Goal: Task Accomplishment & Management: Complete application form

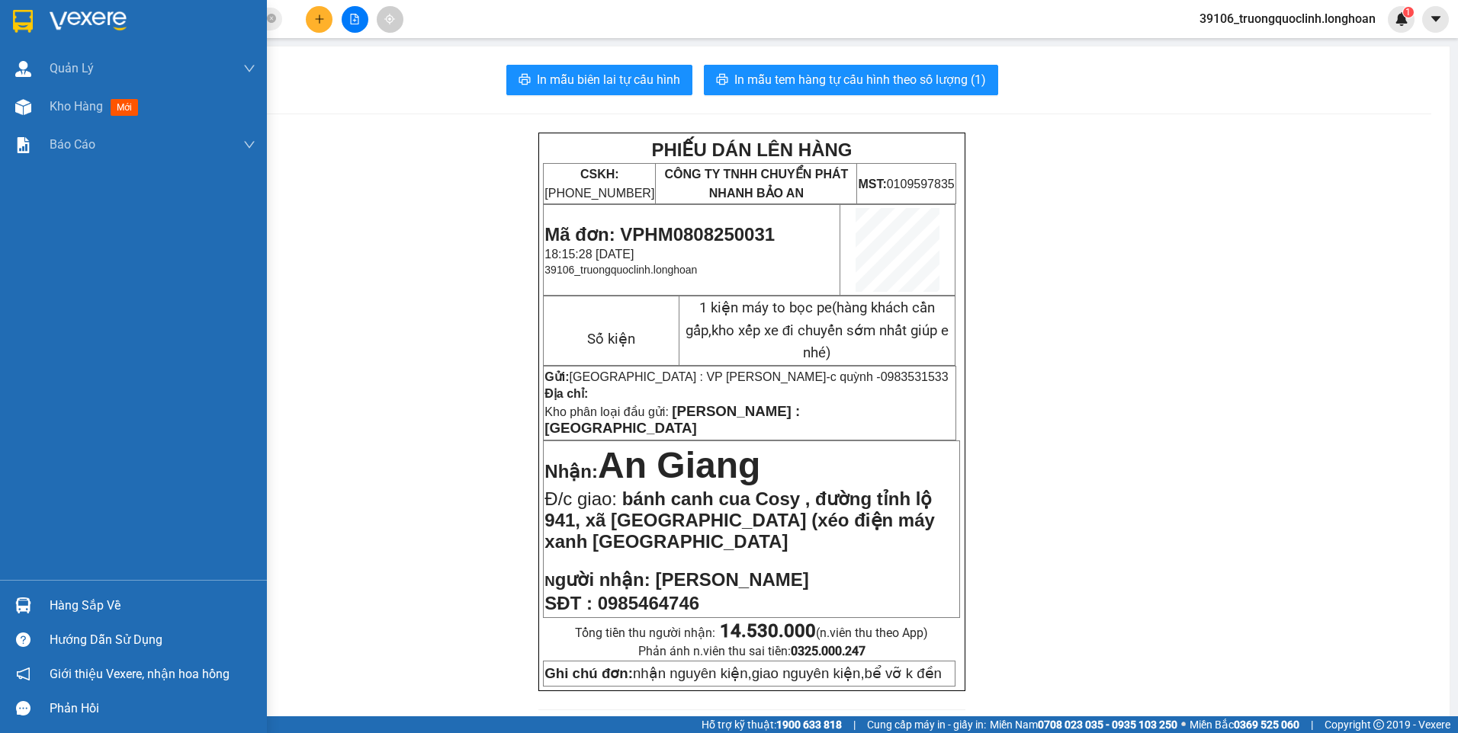
scroll to position [686, 0]
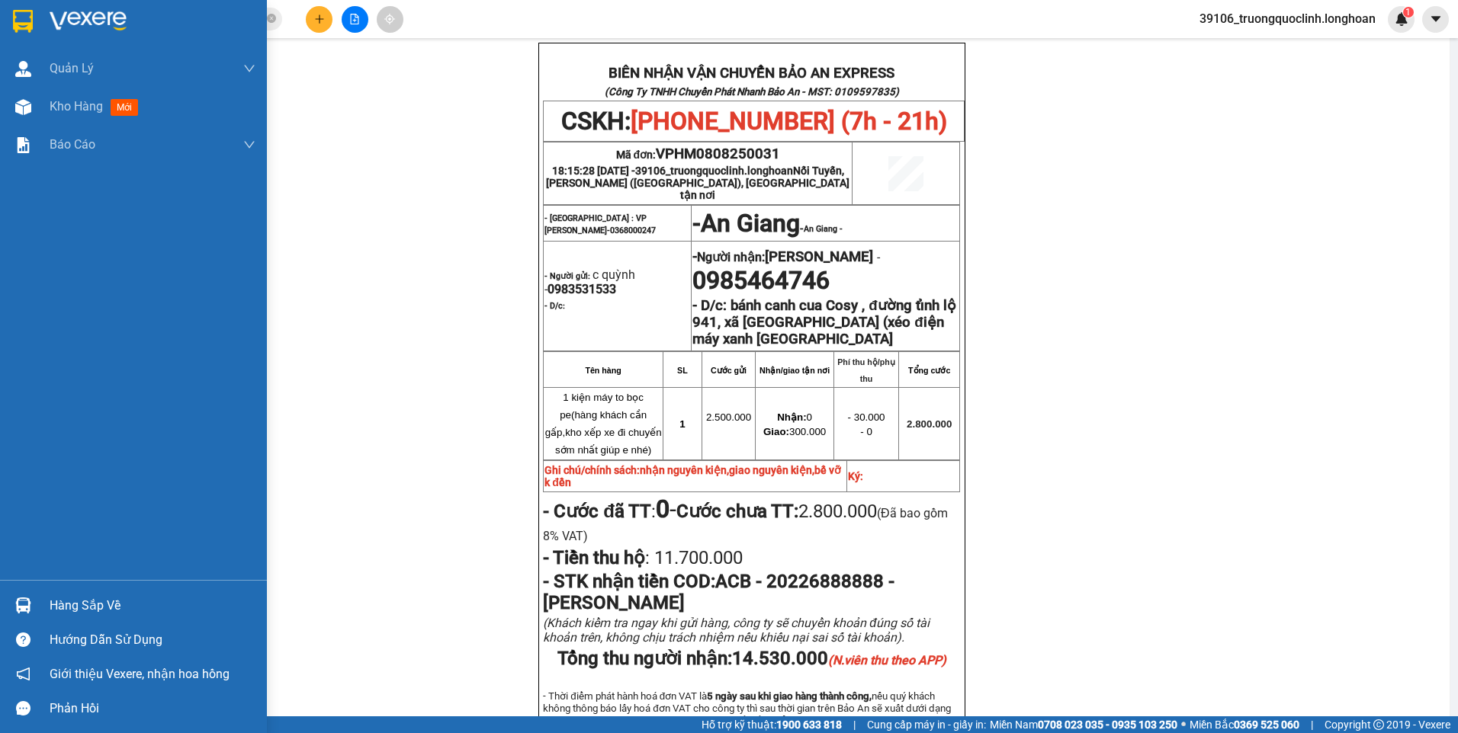
click at [27, 21] on img at bounding box center [23, 21] width 20 height 23
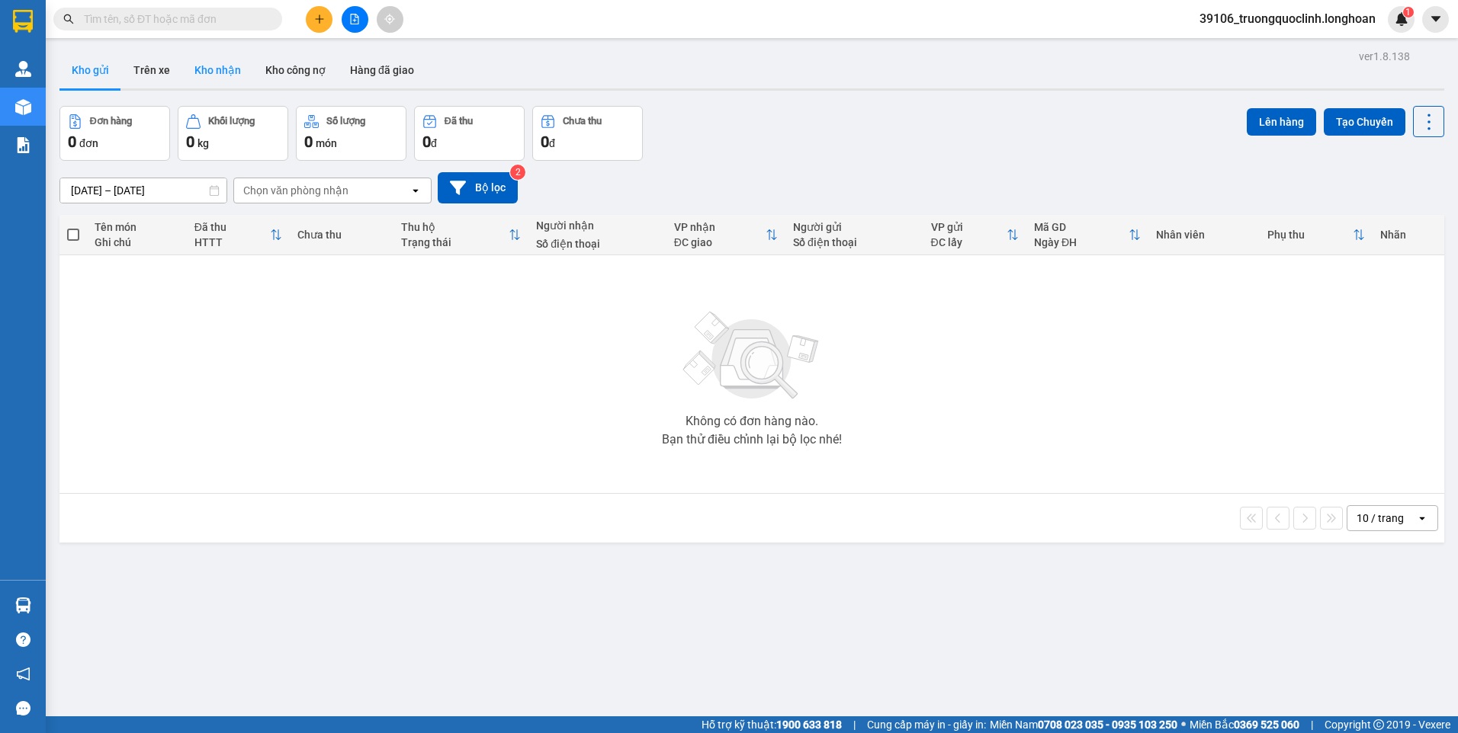
click at [223, 78] on button "Kho nhận" at bounding box center [217, 70] width 71 height 37
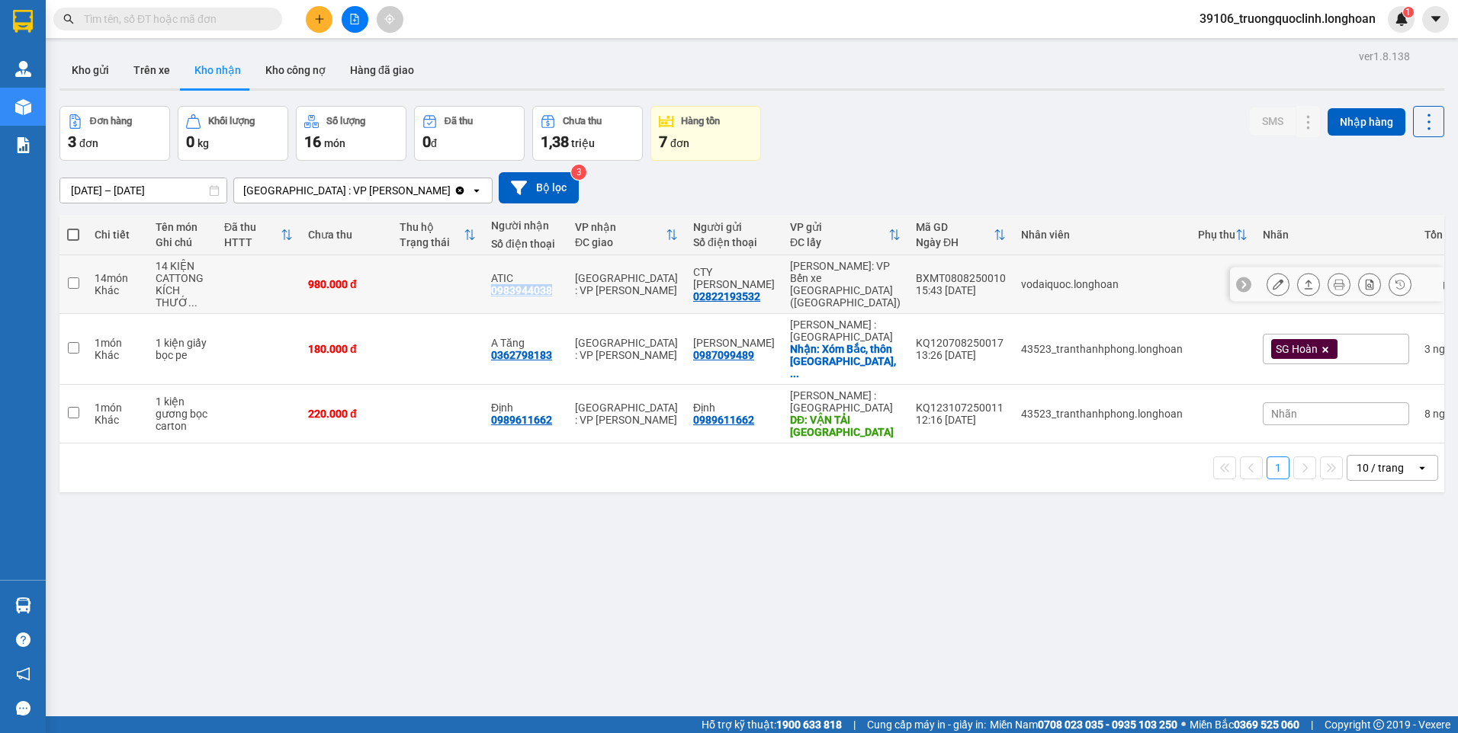
drag, startPoint x: 549, startPoint y: 290, endPoint x: 489, endPoint y: 292, distance: 60.3
click at [489, 292] on td "ATIC 0983944038" at bounding box center [525, 284] width 84 height 59
checkbox input "true"
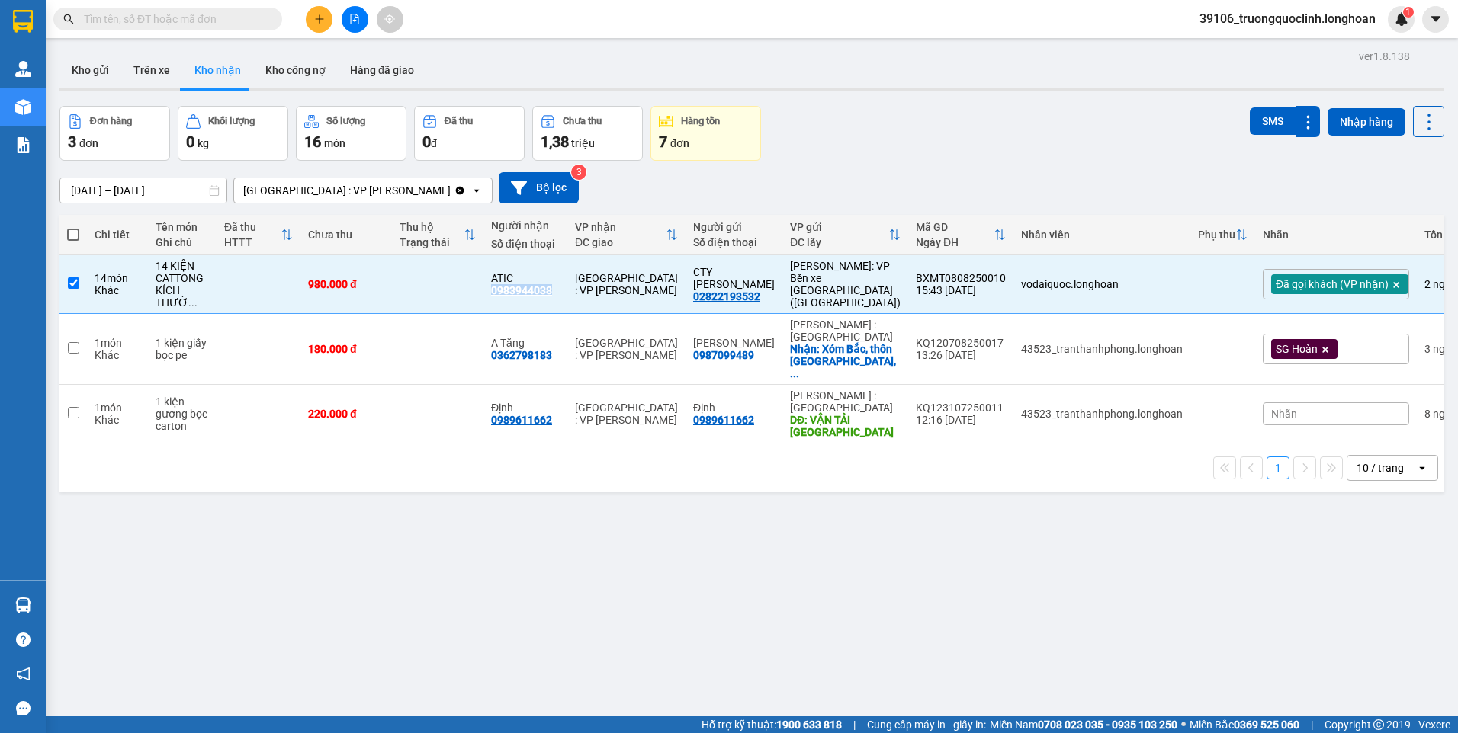
copy div "0983944038"
copy div "BXMT0808250010"
click at [175, 24] on input "text" at bounding box center [174, 19] width 180 height 17
paste input "0357353444"
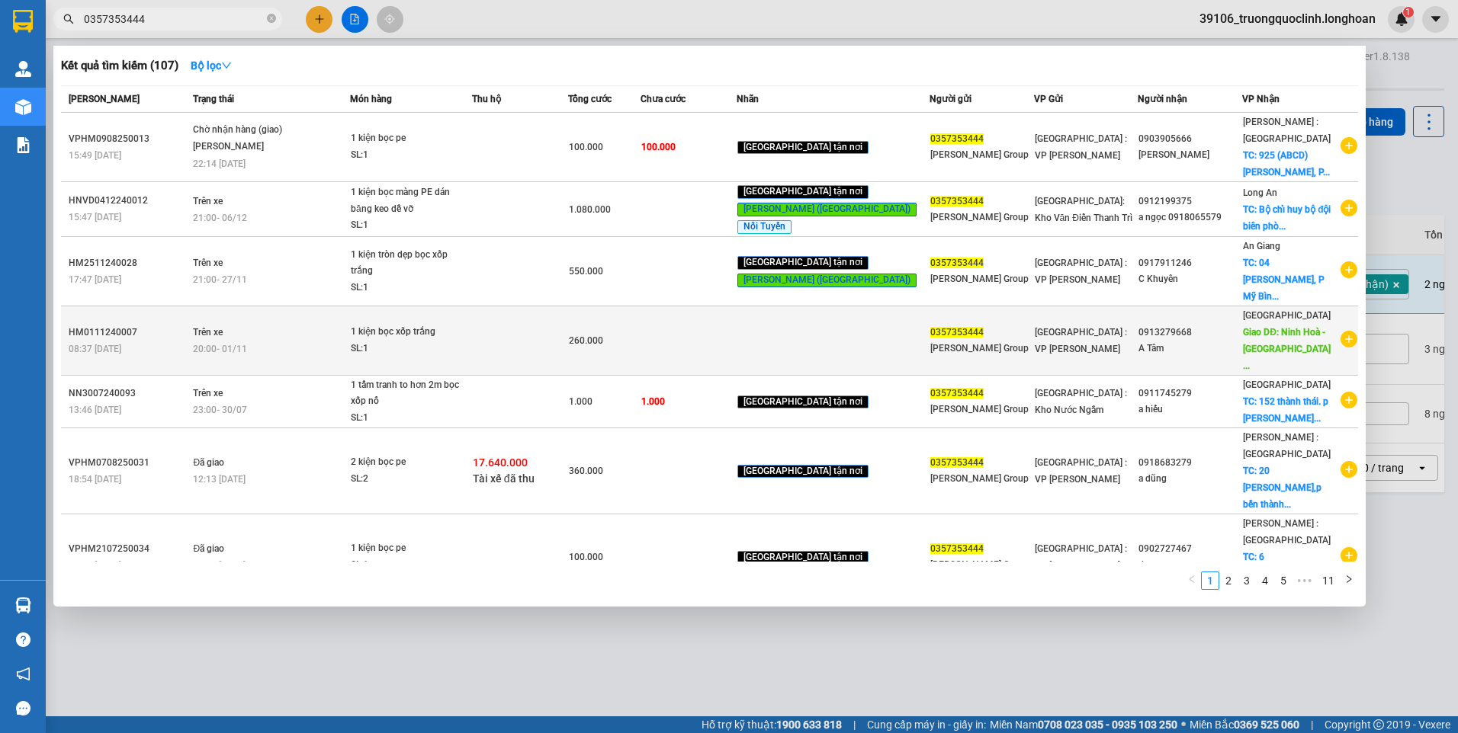
type input "0357353444"
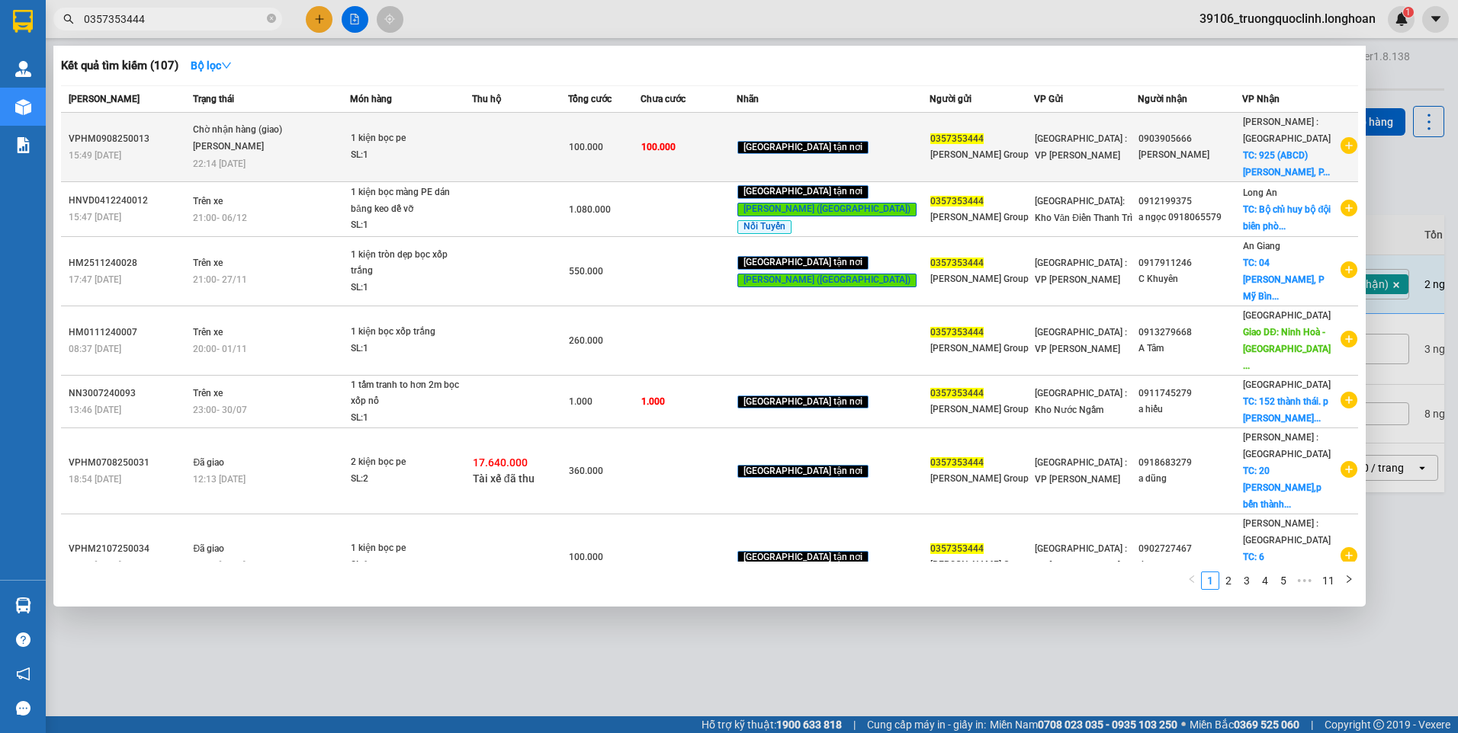
click at [1137, 175] on td "0903905666 [GEOGRAPHIC_DATA]" at bounding box center [1189, 147] width 104 height 69
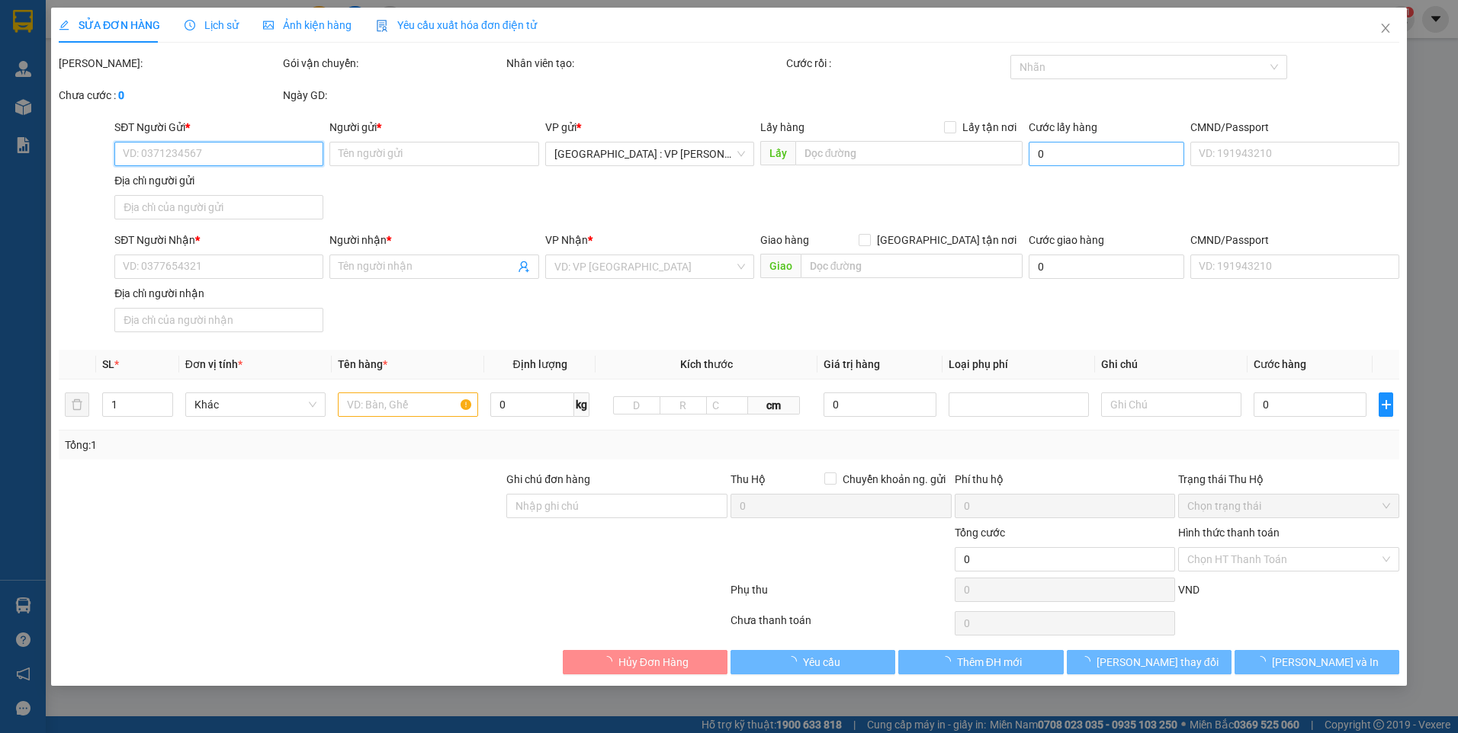
type input "0357353444"
type input "[PERSON_NAME] Group"
type input "0903905666"
type input "[PERSON_NAME]"
checkbox input "true"
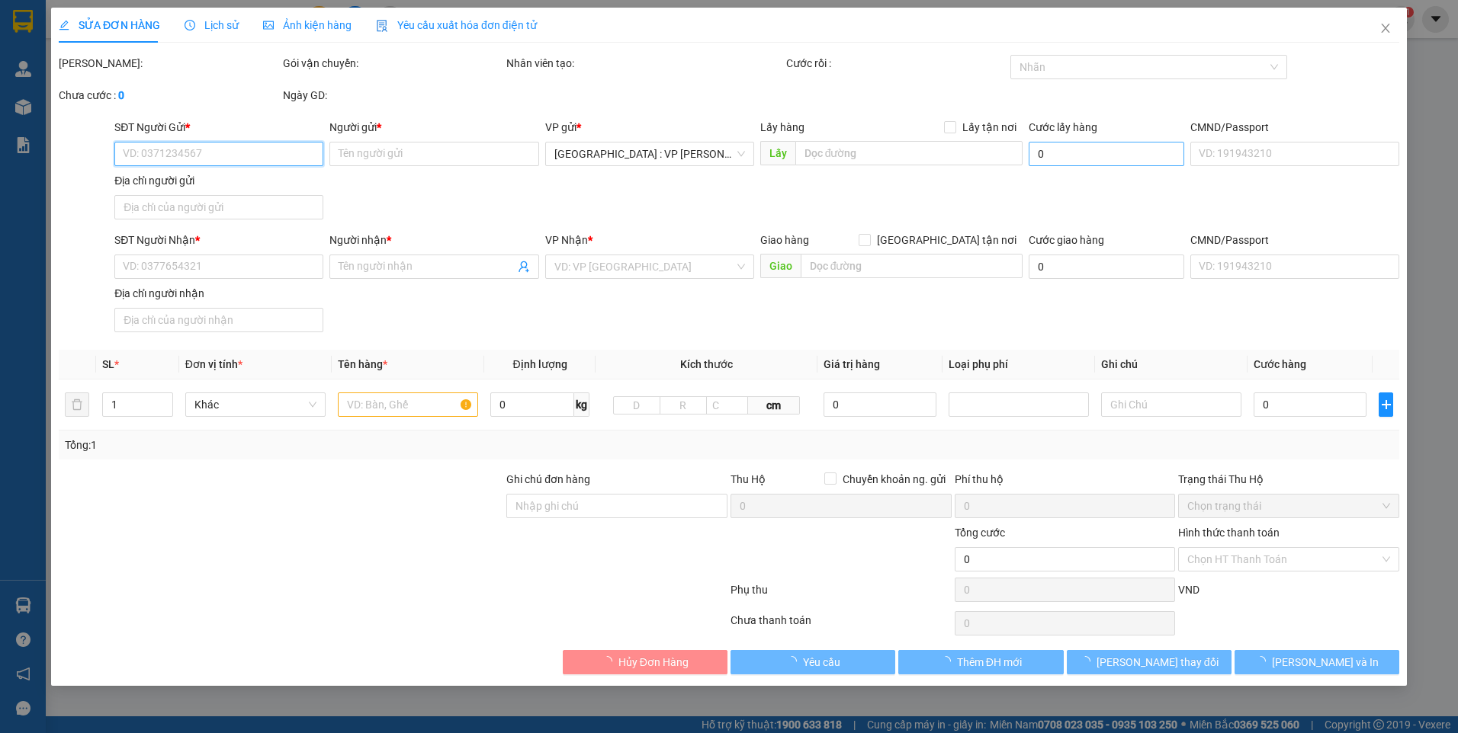
type input "925 (ABCD) Tạ Quang Bửu, P5, Q8,HCM"
type input "nhận nguyên kiện,giao nguyên kiện,bể vỡ k đền"
type input "100.000"
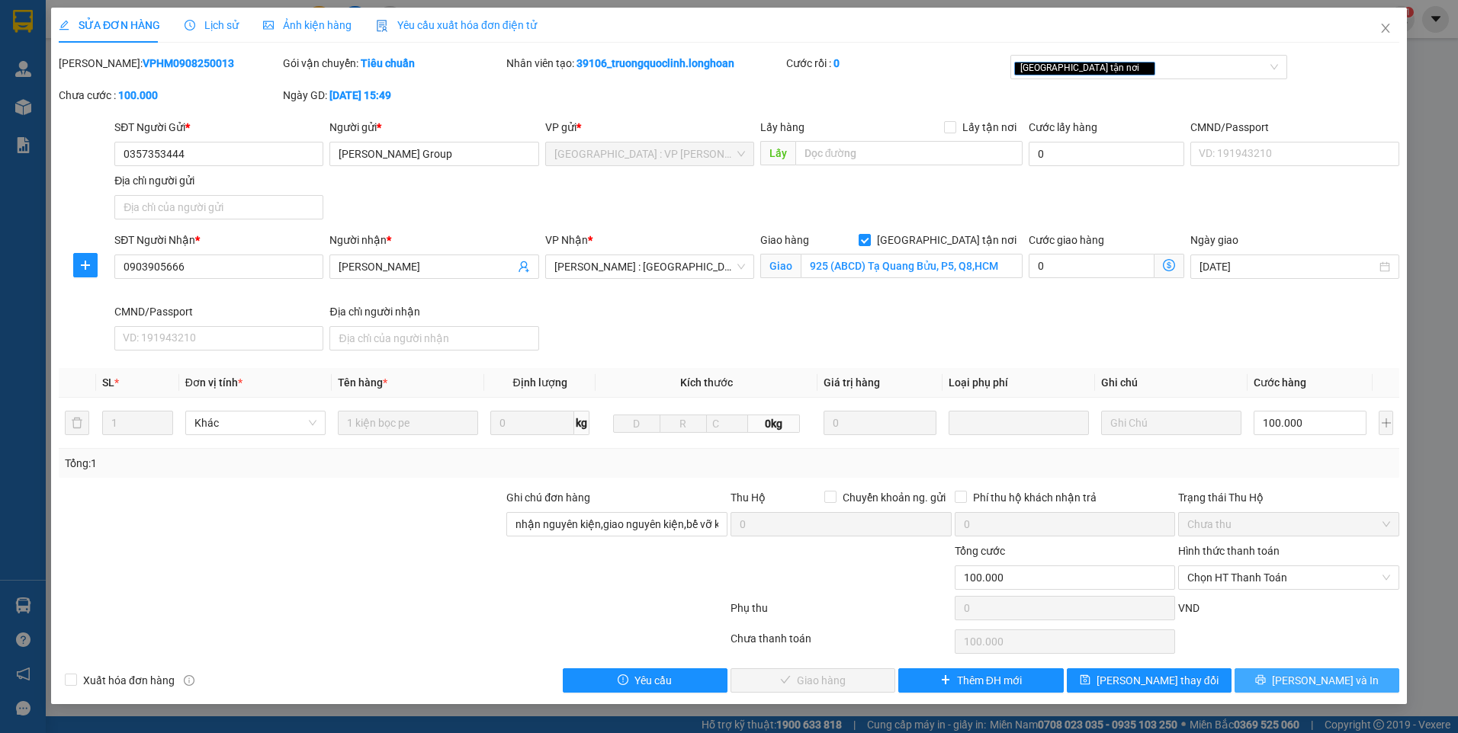
click at [1306, 678] on span "[PERSON_NAME] và In" at bounding box center [1325, 680] width 107 height 17
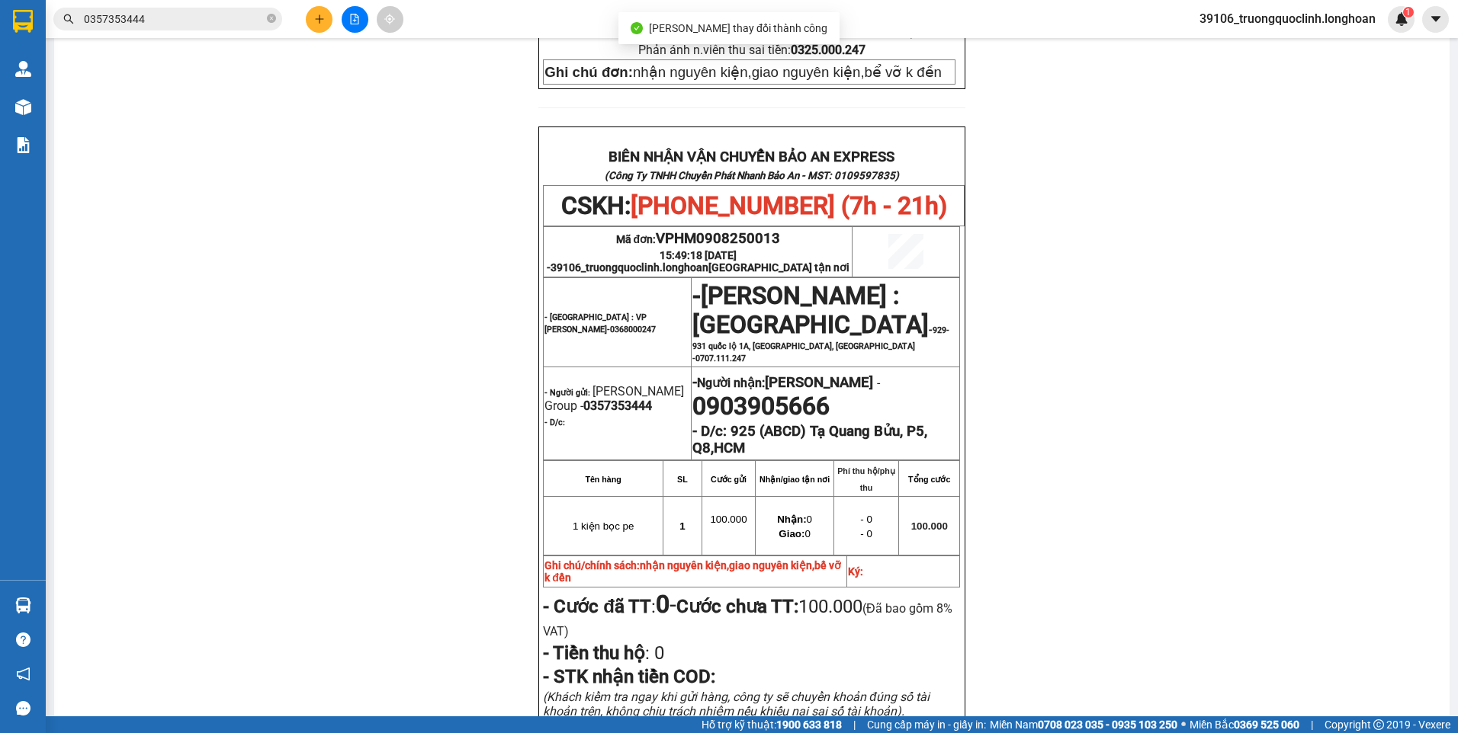
scroll to position [762, 0]
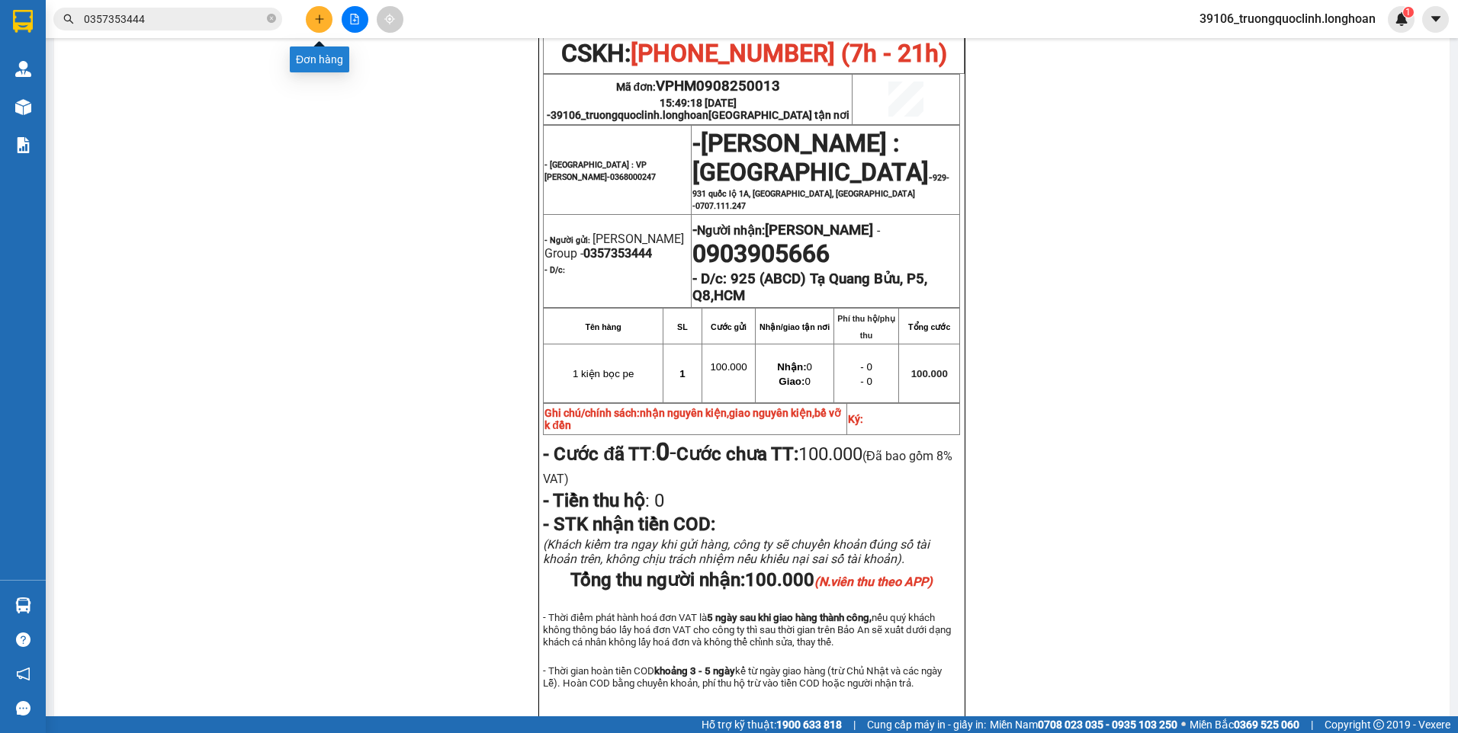
click at [320, 21] on icon "plus" at bounding box center [319, 19] width 11 height 11
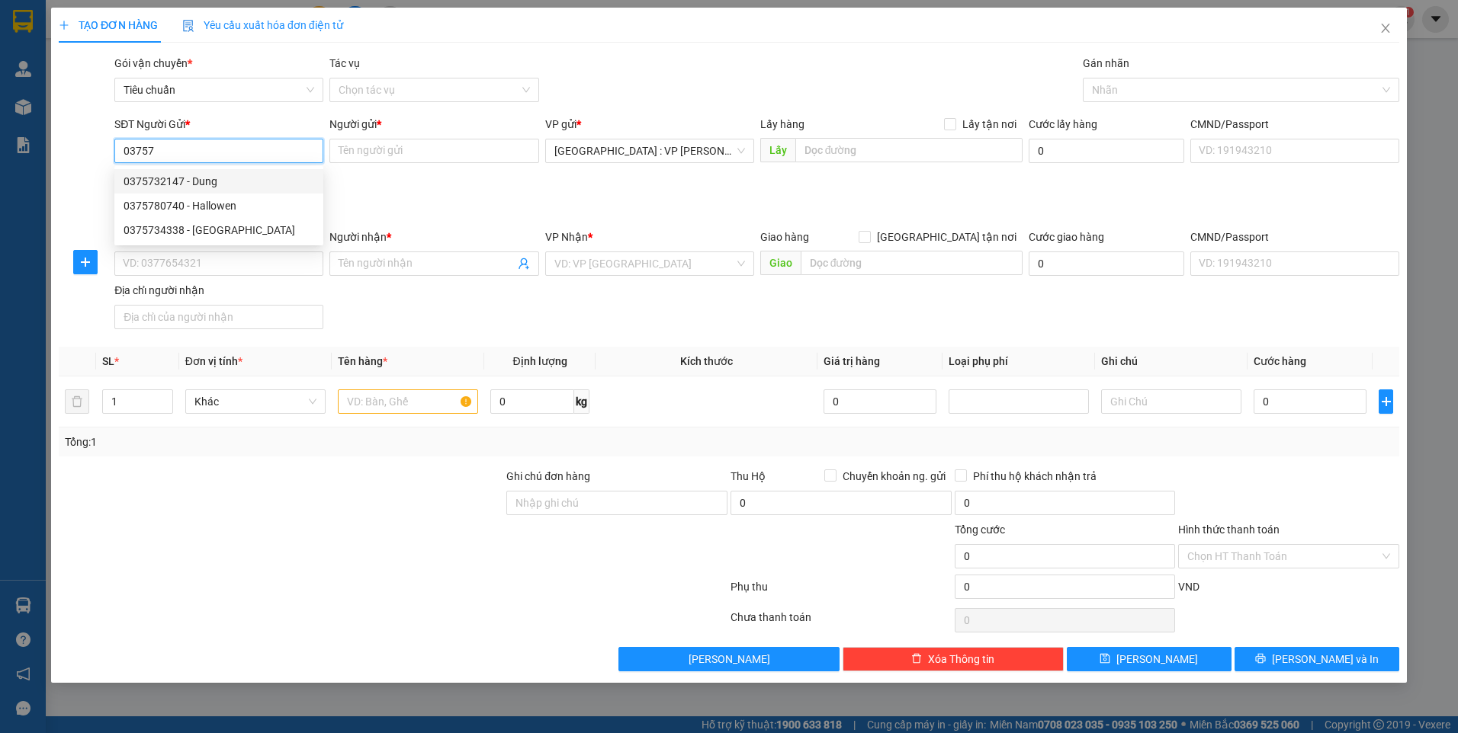
click at [189, 180] on div "0375732147 - Dung" at bounding box center [218, 181] width 191 height 17
type input "0375732147"
type input "Dung"
checkbox input "true"
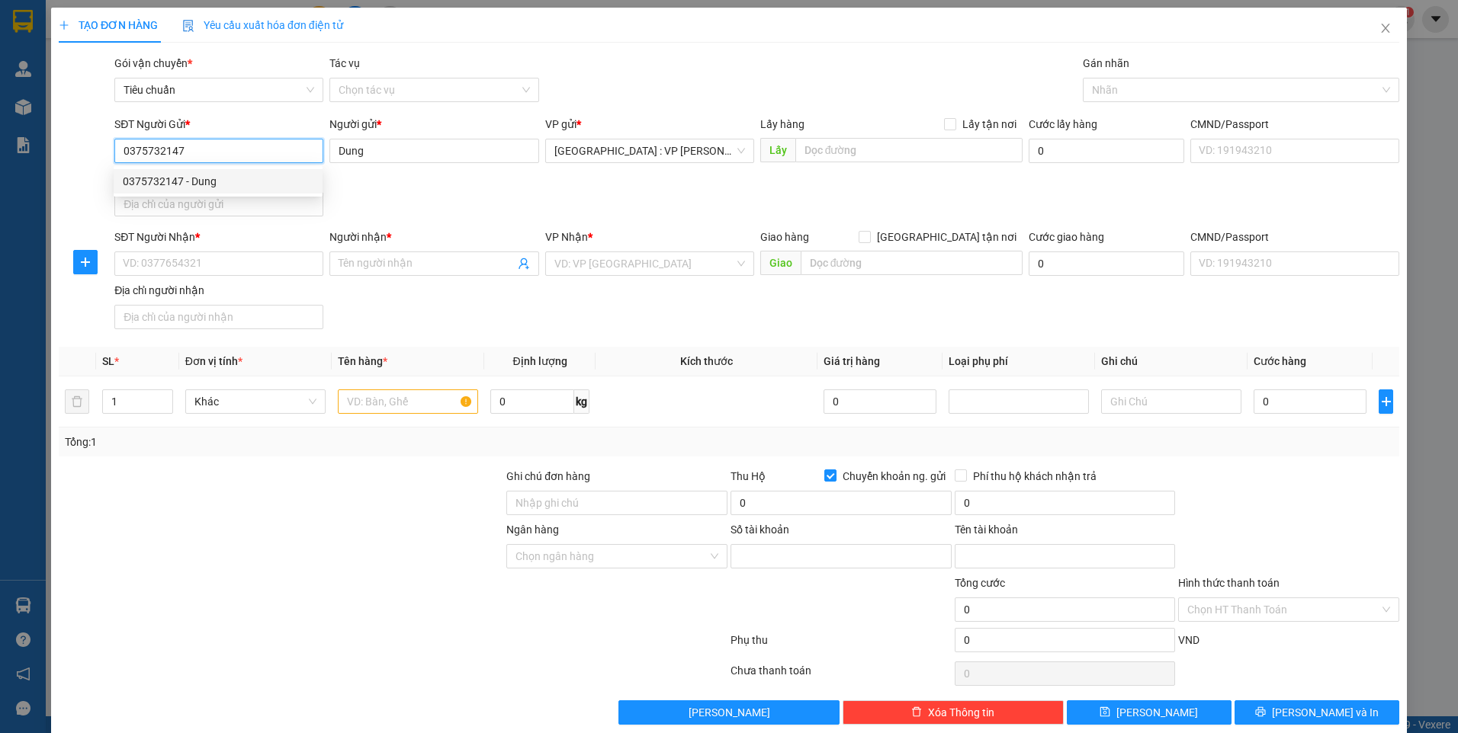
type input "556228"
type input "le thị dung"
type input "0375732147"
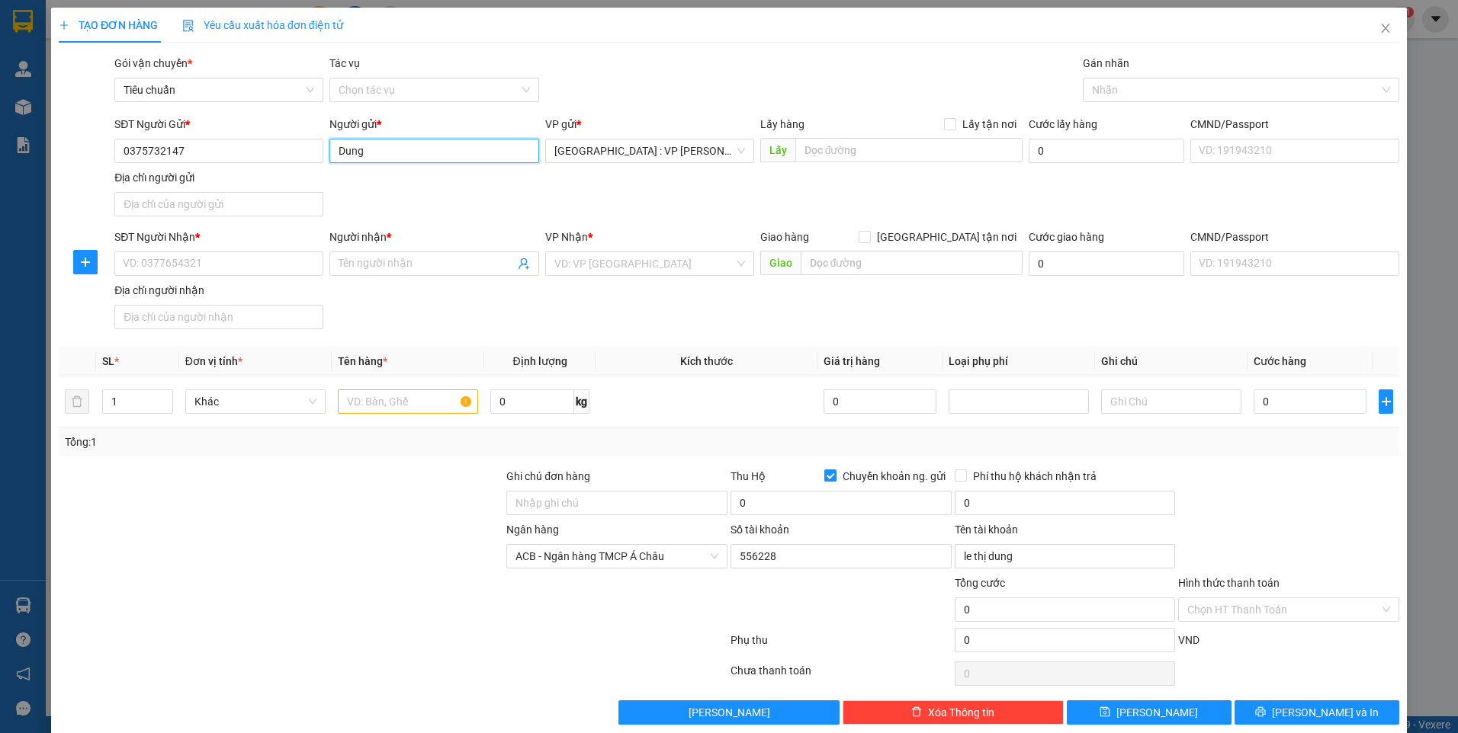
drag, startPoint x: 383, startPoint y: 148, endPoint x: 335, endPoint y: 140, distance: 48.8
click at [335, 140] on input "Dung" at bounding box center [433, 151] width 209 height 24
type input "d"
type input "đ"
type input "d"
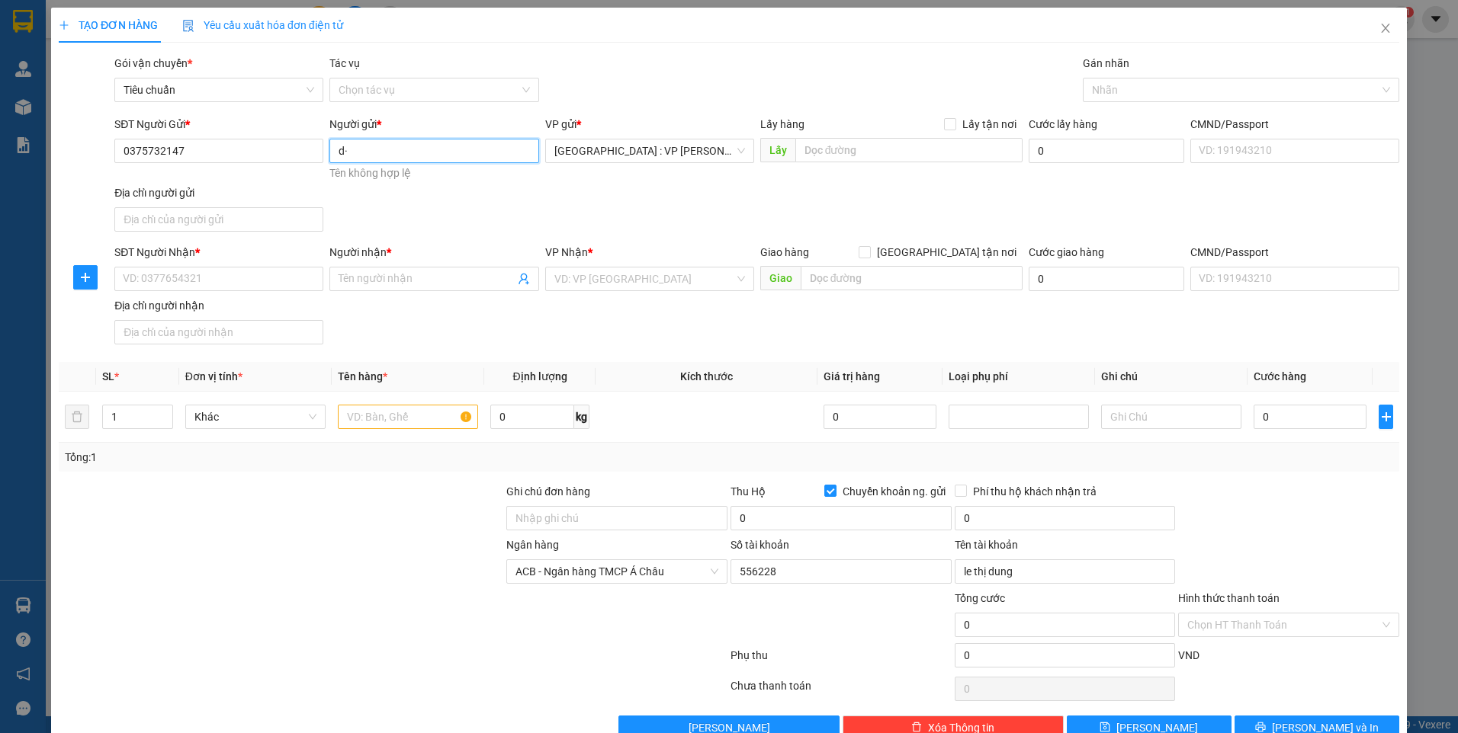
type input "d"
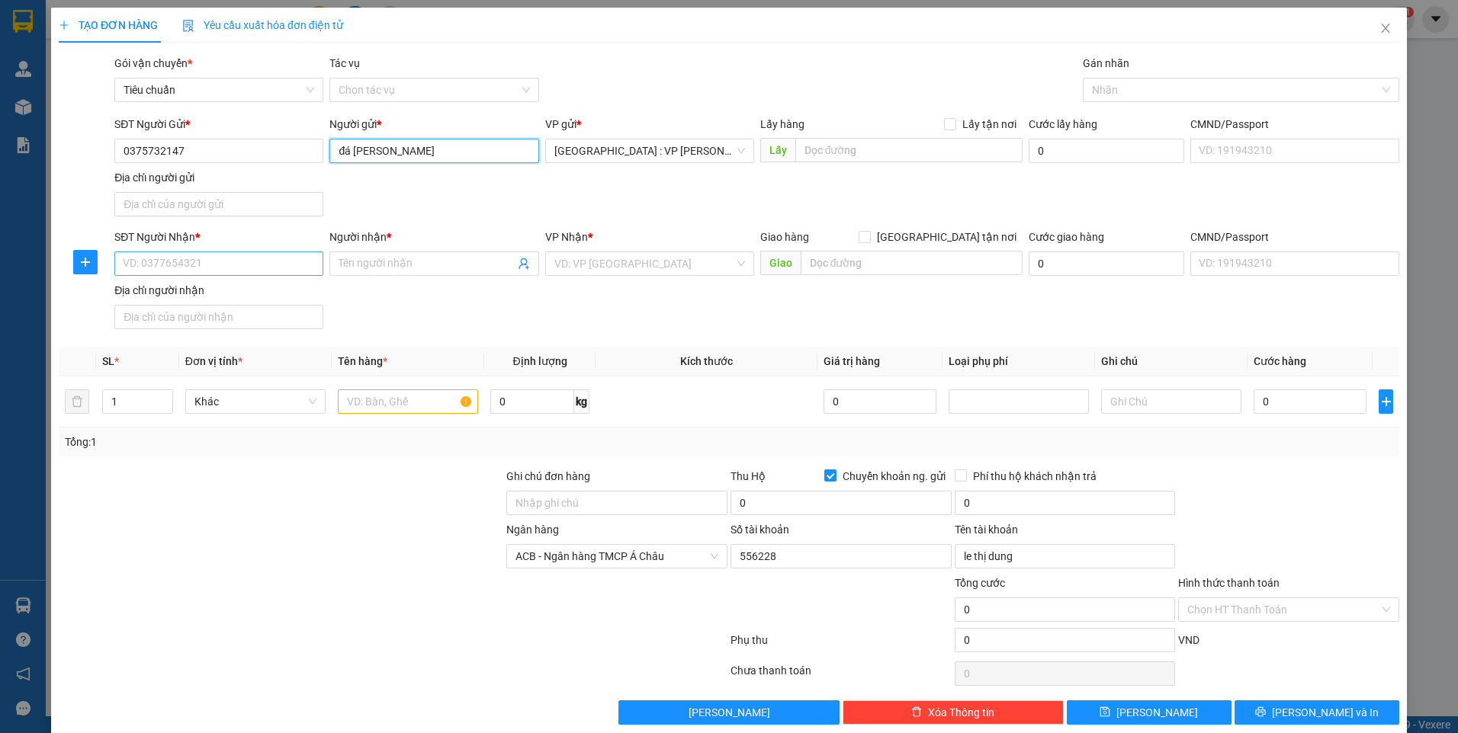
type input "đá [PERSON_NAME]"
click at [256, 273] on input "SĐT Người Nhận *" at bounding box center [218, 264] width 209 height 24
type input "0977948078"
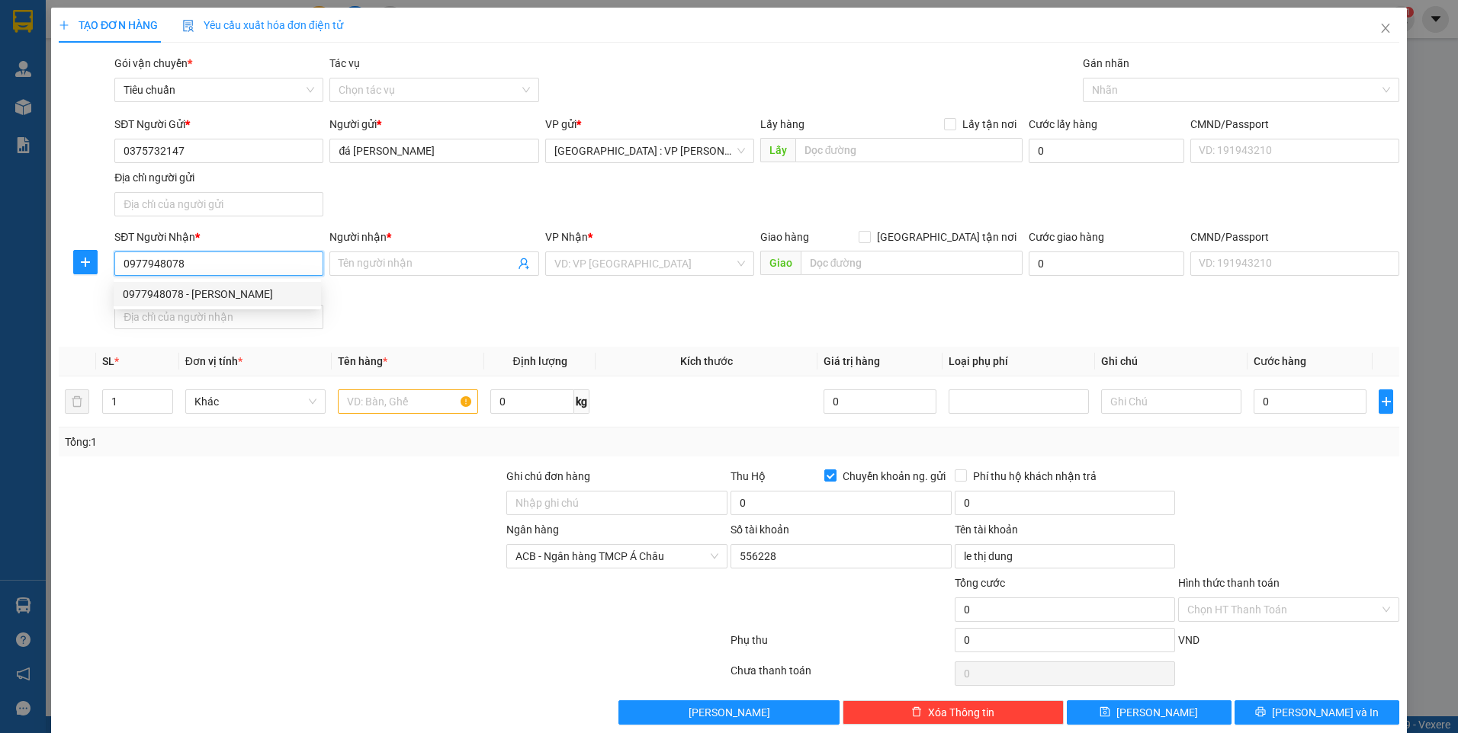
click at [238, 282] on div "0977948078 - [PERSON_NAME]" at bounding box center [217, 294] width 207 height 24
type input "[PERSON_NAME]"
checkbox input "true"
type input "657H+C75 CÔNG VIÊN CX9 KĐT AN [GEOGRAPHIC_DATA], [GEOGRAPHIC_DATA], [GEOGRAPHIC…"
checkbox input "false"
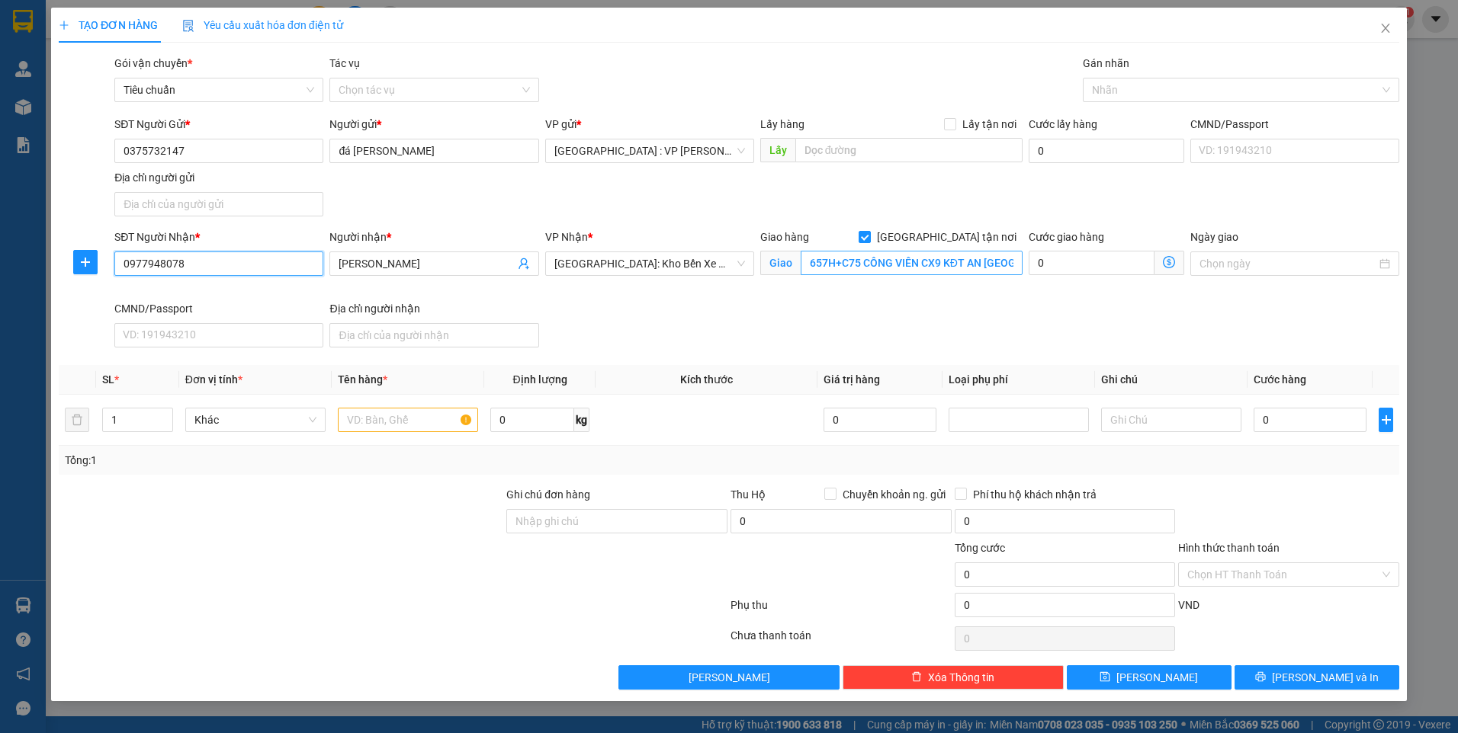
type input "0977948078"
click at [987, 262] on input "657H+C75 CÔNG VIÊN CX9 KĐT AN [GEOGRAPHIC_DATA], [GEOGRAPHIC_DATA], [GEOGRAPHIC…" at bounding box center [911, 263] width 223 height 24
click at [1114, 89] on div at bounding box center [1232, 90] width 293 height 18
type input "29a [PERSON_NAME],[GEOGRAPHIC_DATA],[GEOGRAPHIC_DATA],[GEOGRAPHIC_DATA]"
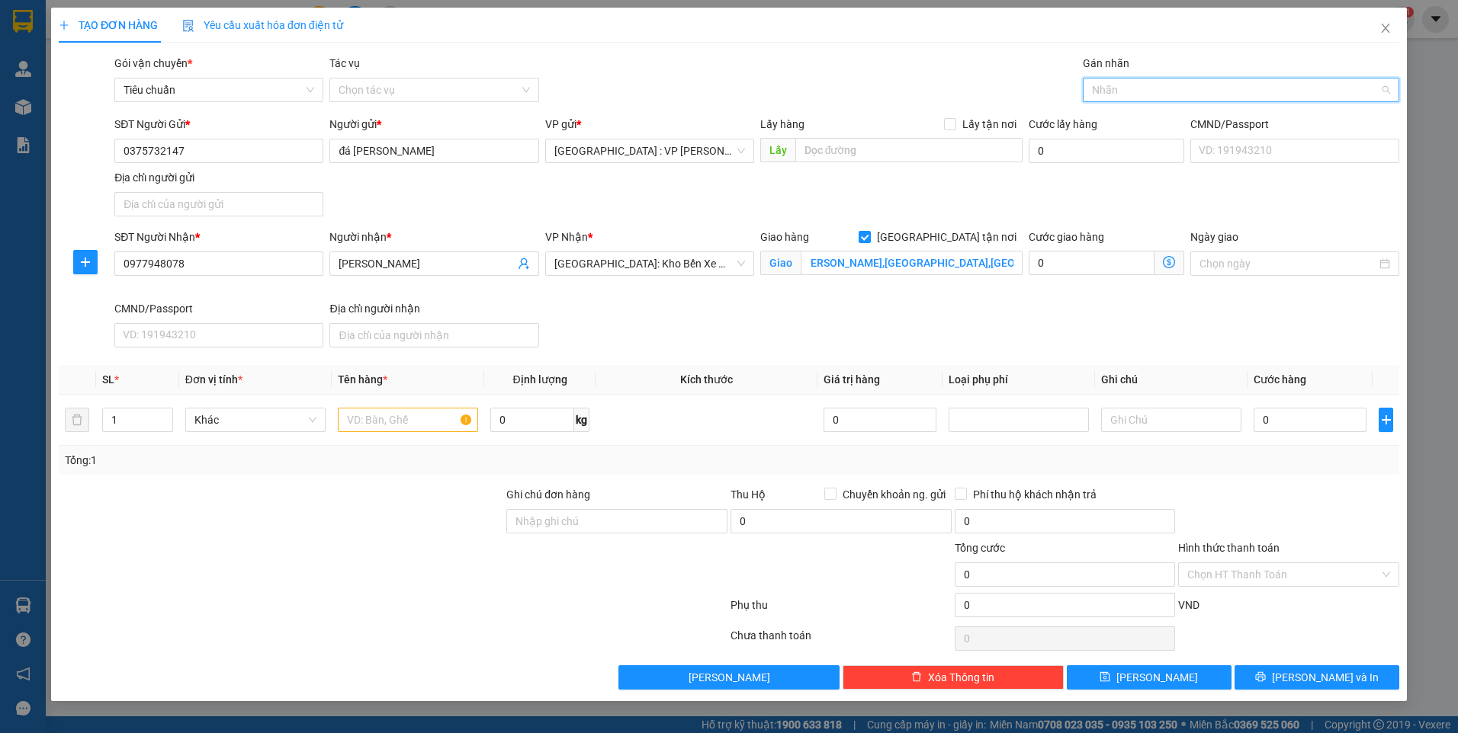
scroll to position [0, 0]
type input "gtn"
drag, startPoint x: 1114, startPoint y: 118, endPoint x: 790, endPoint y: 187, distance: 331.2
click at [1114, 119] on div "[GEOGRAPHIC_DATA] tận nơi" at bounding box center [1241, 120] width 298 height 17
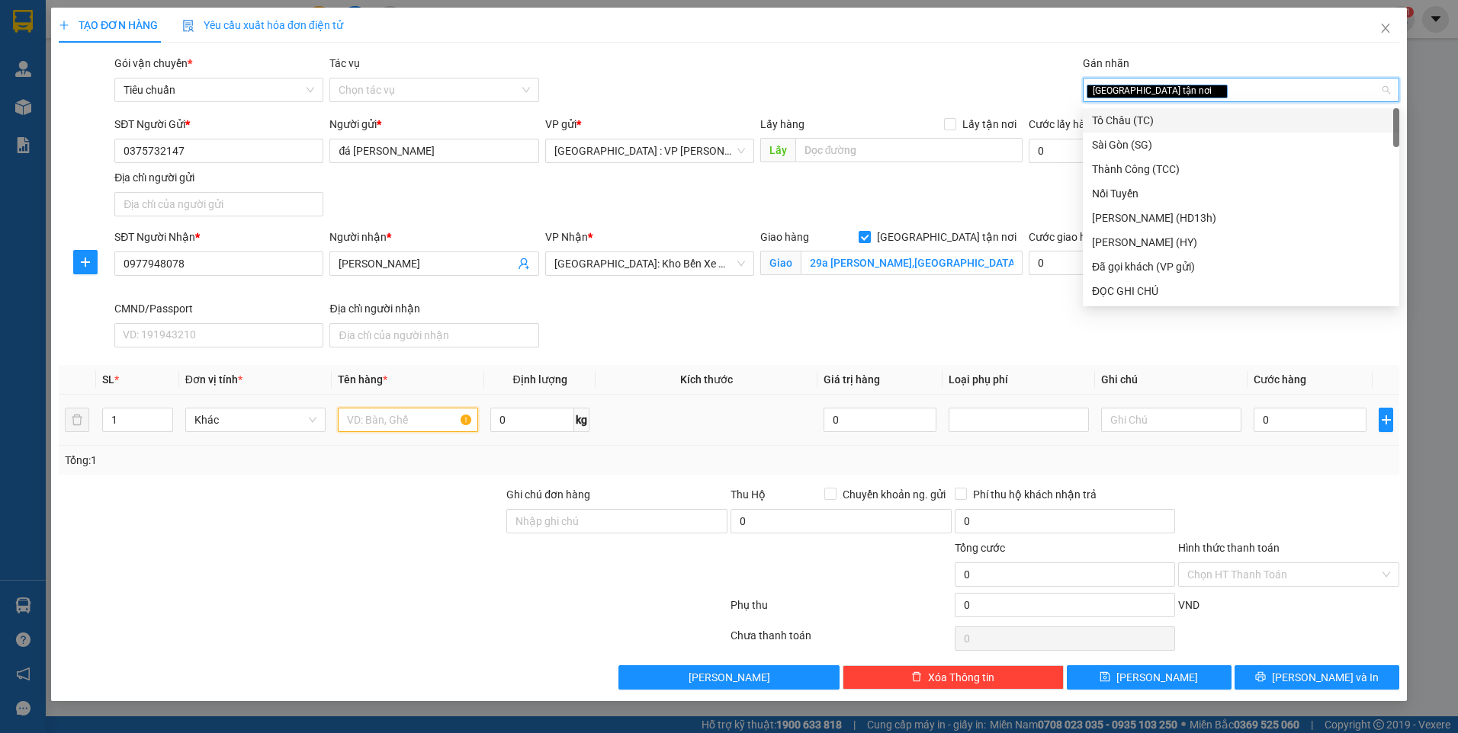
click at [421, 428] on input "text" at bounding box center [408, 420] width 140 height 24
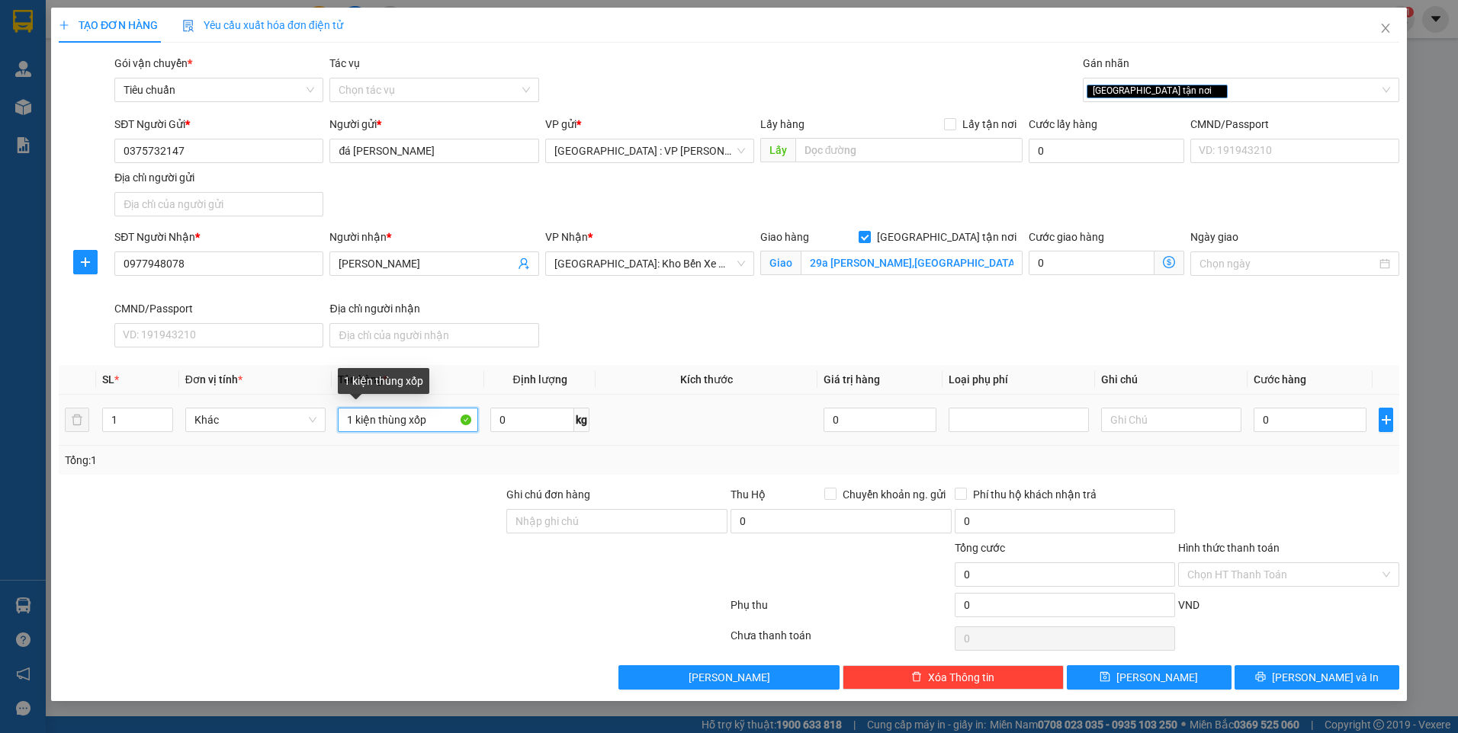
drag, startPoint x: 374, startPoint y: 418, endPoint x: 444, endPoint y: 419, distance: 69.4
click at [444, 419] on input "1 kiện thùng xốp" at bounding box center [408, 420] width 140 height 24
type input "1 kiện carton"
click at [579, 518] on input "Ghi chú đơn hàng" at bounding box center [616, 521] width 221 height 24
type input "nhận nguyên kiện,giao nguyên kiện,bể vỡ k đền"
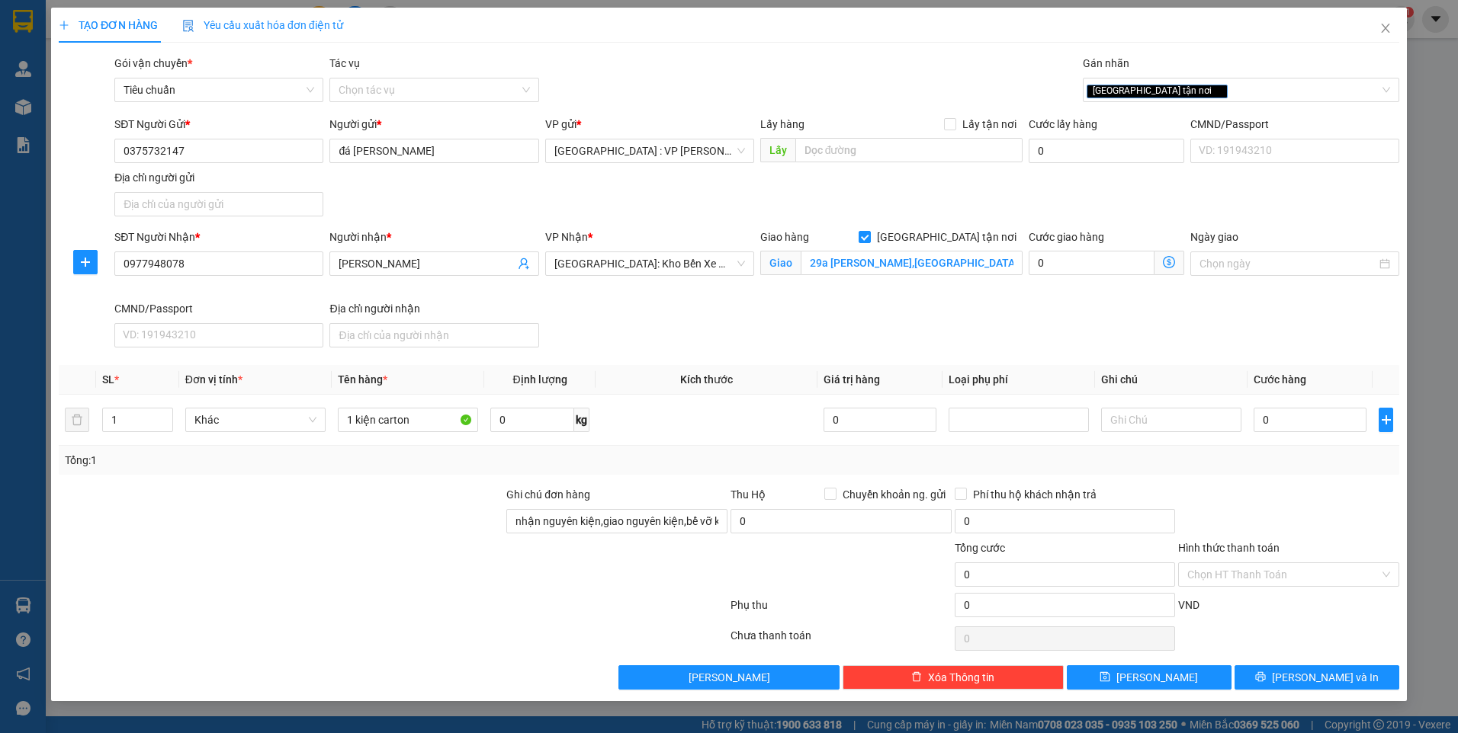
click at [629, 206] on div "SĐT Người Gửi * 0375732147 Người gửi * đá mạnh hùng VP gửi * [GEOGRAPHIC_DATA] …" at bounding box center [756, 169] width 1291 height 107
click at [237, 156] on input "0375732147" at bounding box center [218, 151] width 209 height 24
click at [428, 159] on input "đá [PERSON_NAME]" at bounding box center [433, 151] width 209 height 24
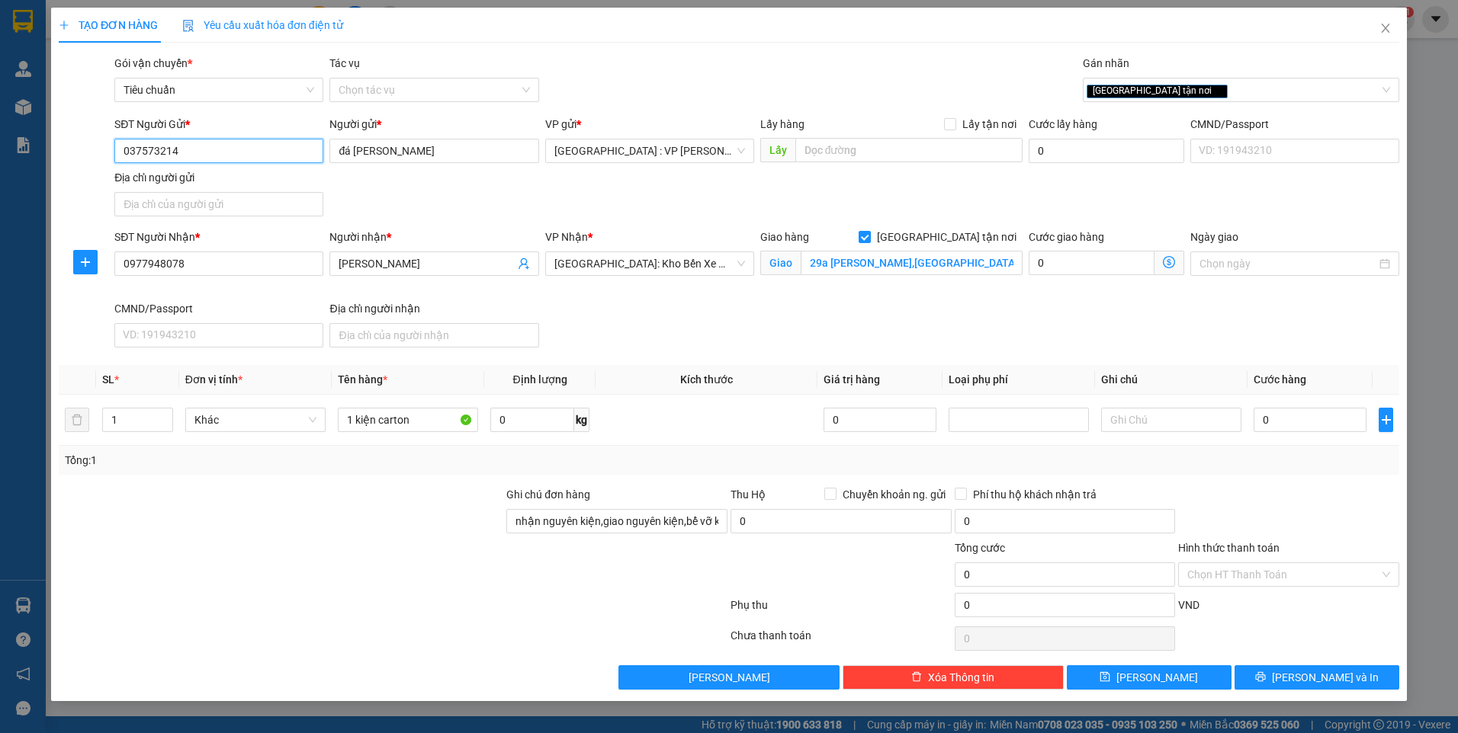
click at [195, 149] on input "037573214" at bounding box center [218, 151] width 209 height 24
click at [185, 178] on div "0375732147 - Dung" at bounding box center [218, 181] width 191 height 17
type input "0375732147"
type input "Dung"
checkbox input "true"
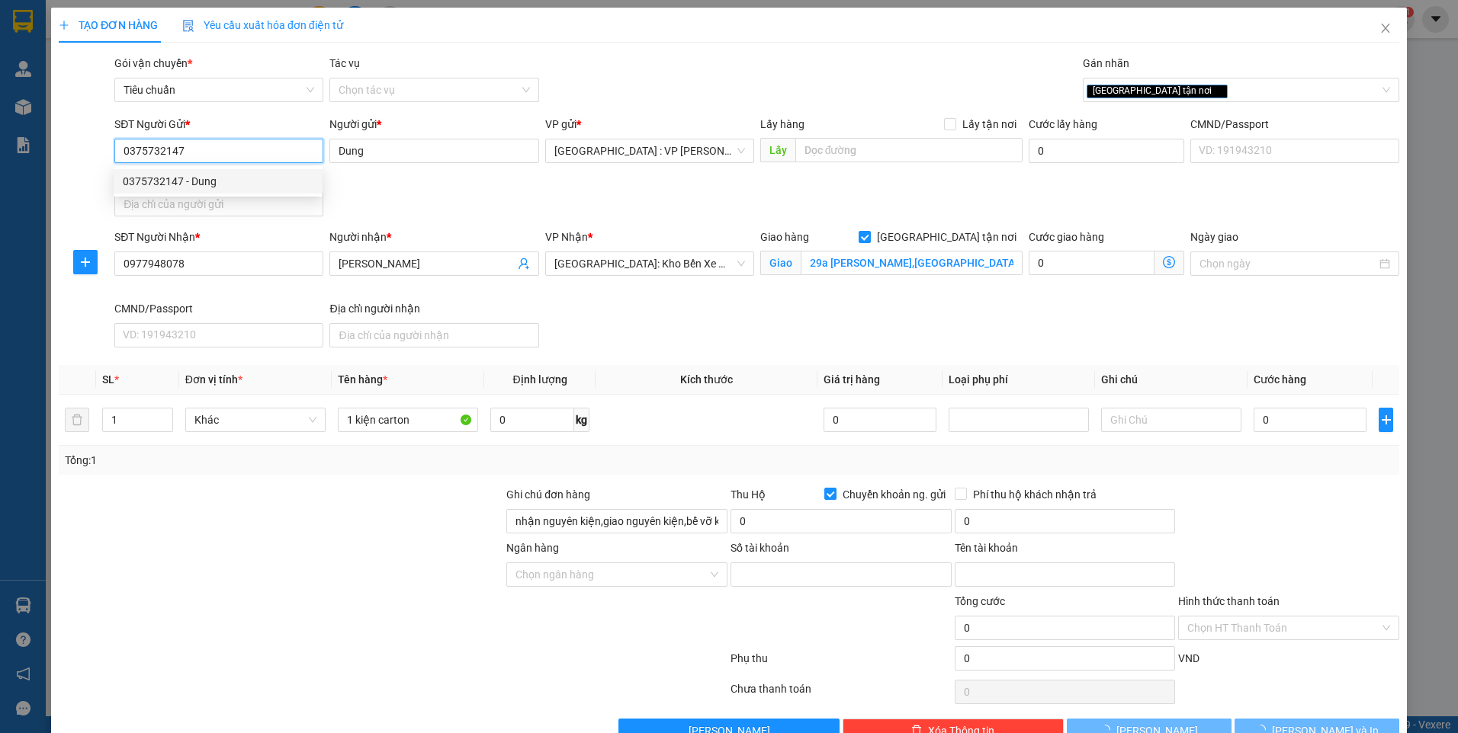
type input "556228"
type input "le thị dung"
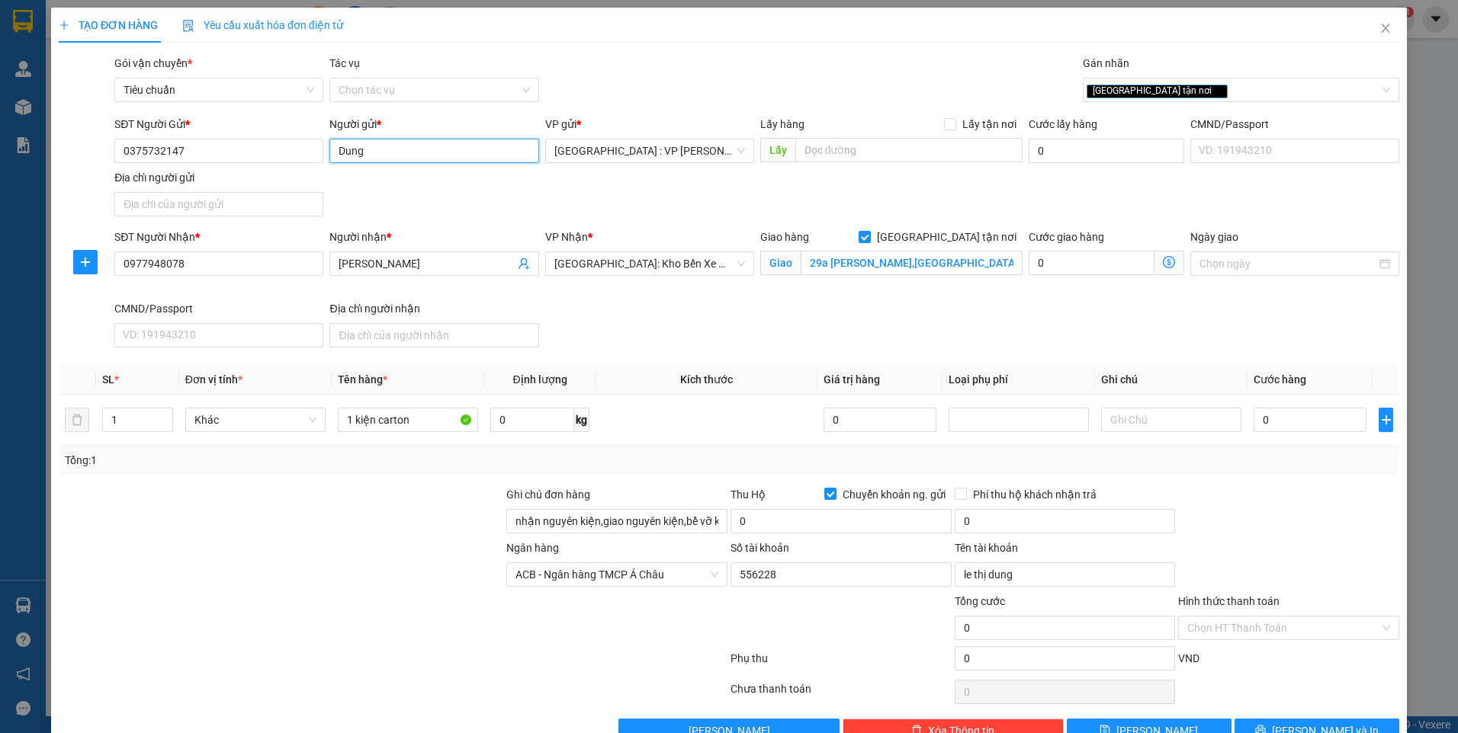
click at [412, 160] on input "Dung" at bounding box center [433, 151] width 209 height 24
paste input "đá mạnh hù"
type input "đá [PERSON_NAME]"
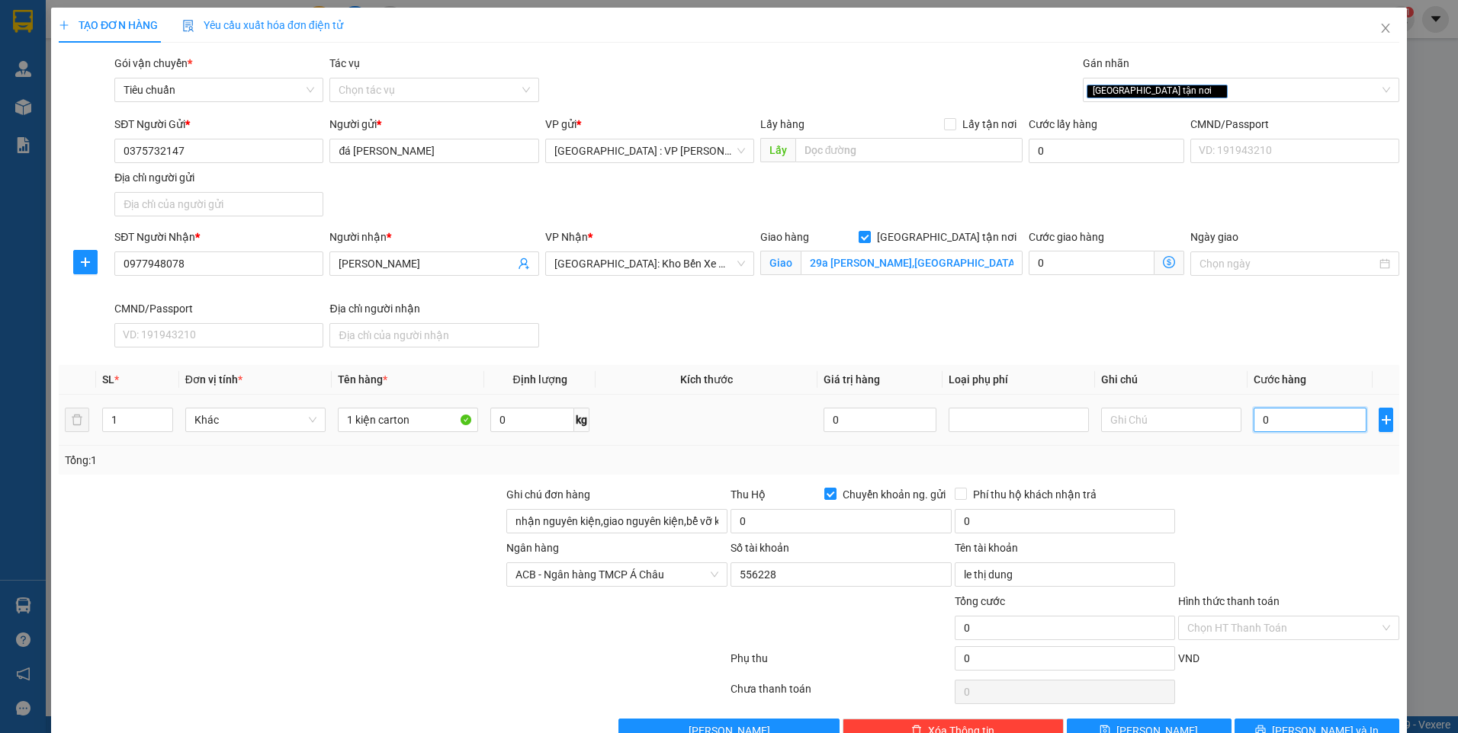
click at [1307, 425] on input "0" at bounding box center [1309, 420] width 113 height 24
type input "1"
type input "10"
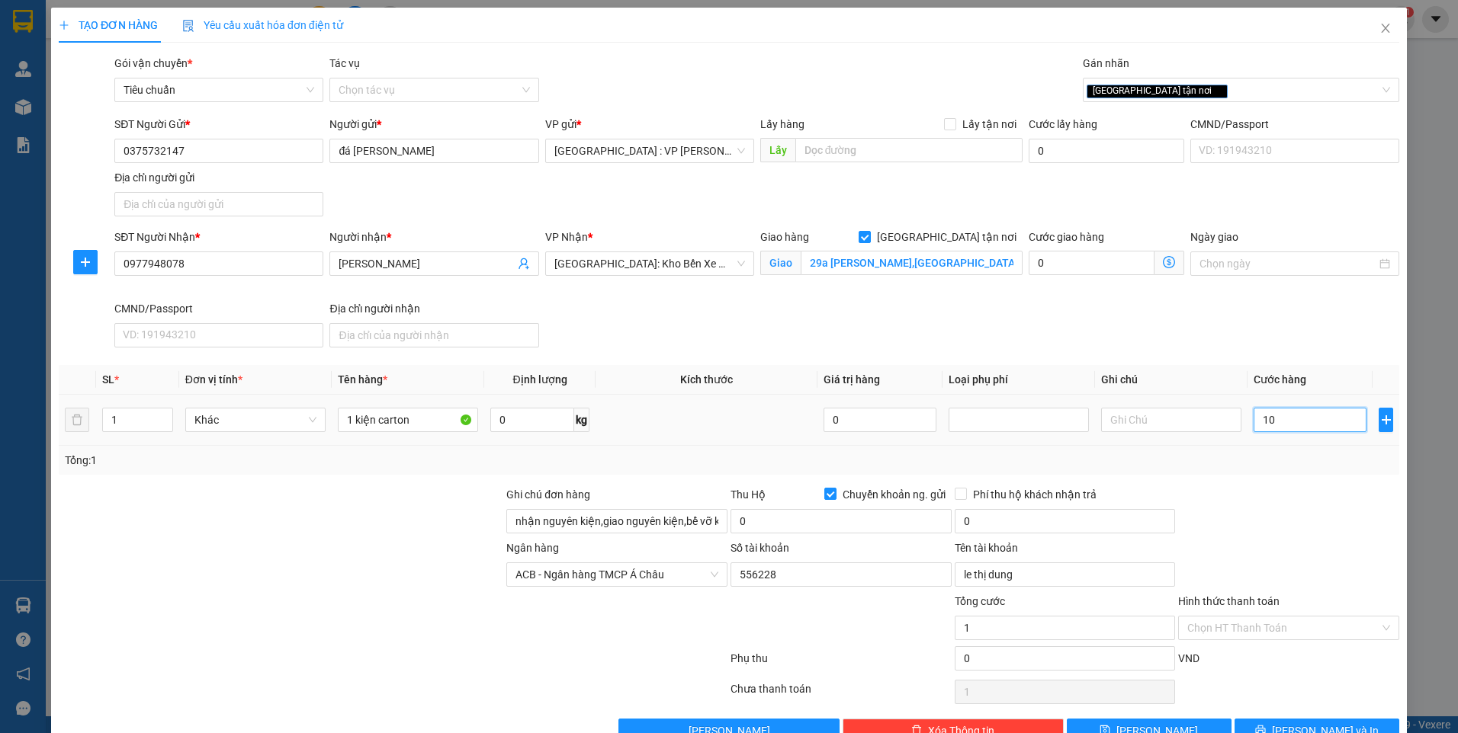
type input "10"
type input "100"
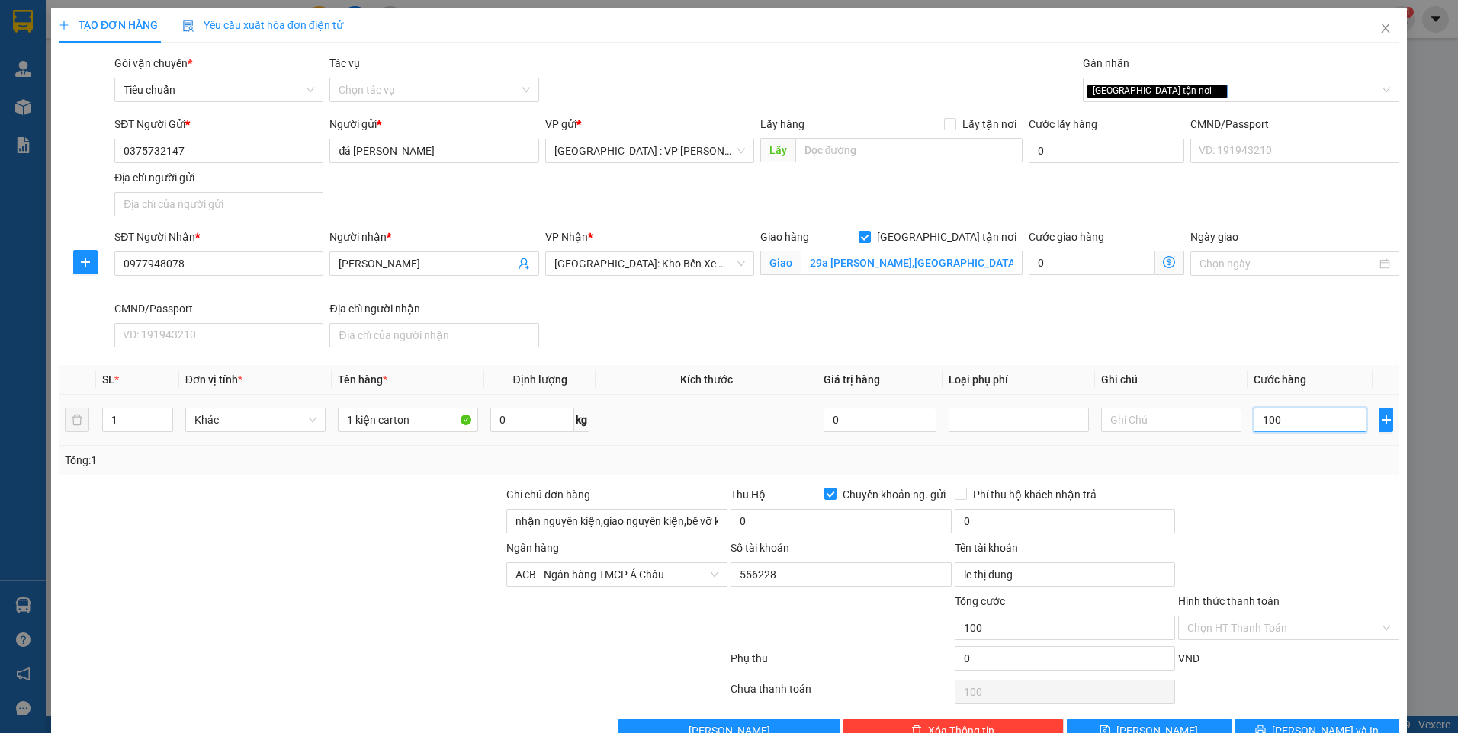
type input "1.000"
type input "10.000"
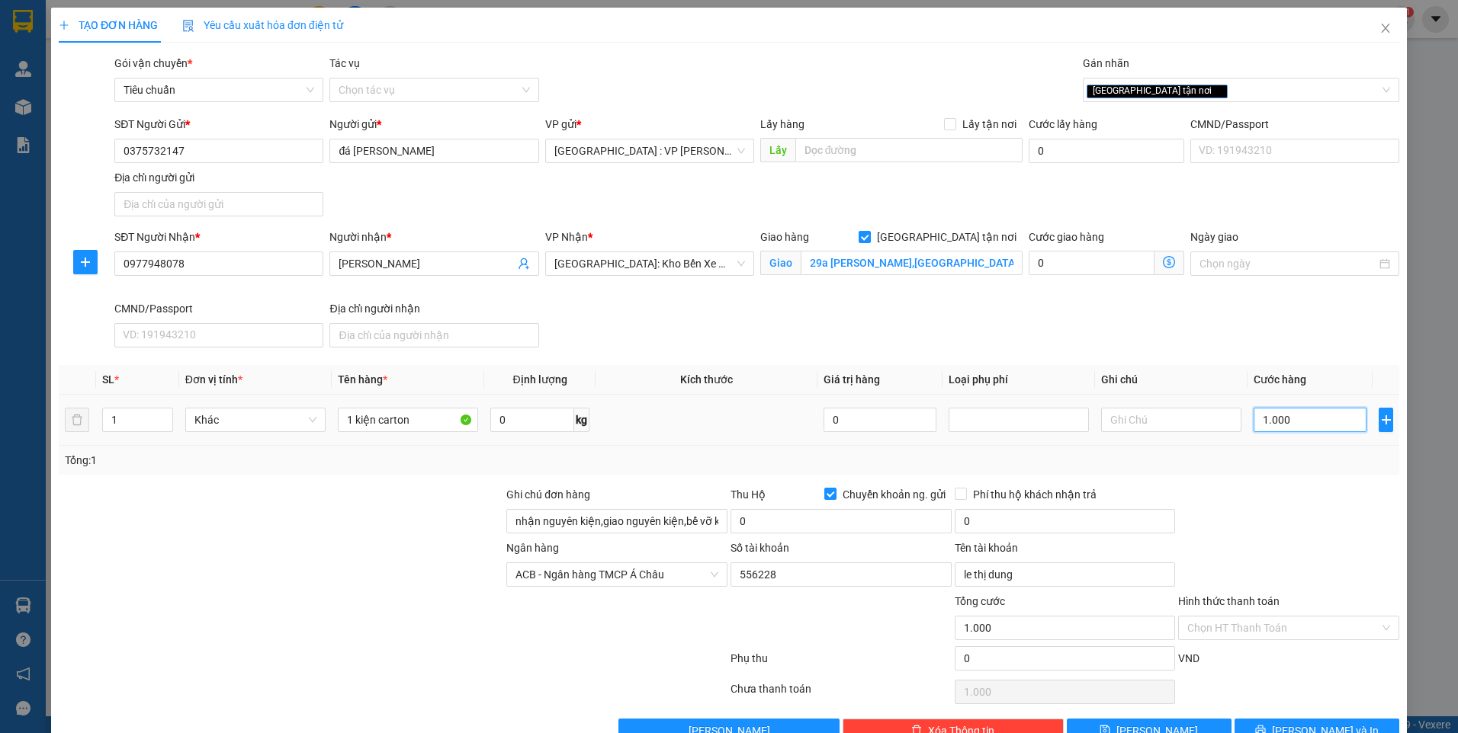
type input "10.000"
type input "100.000"
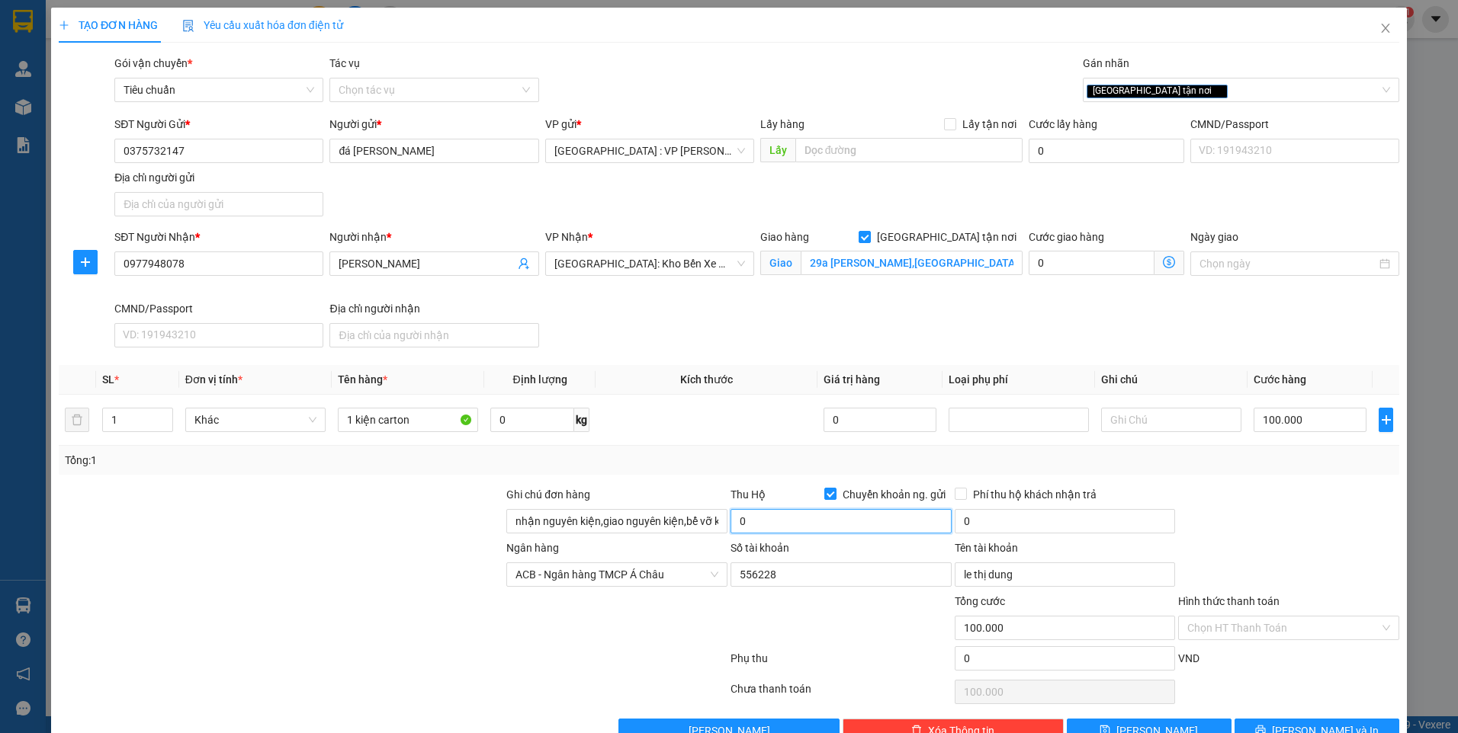
click at [888, 528] on input "0" at bounding box center [840, 521] width 221 height 24
type input "4.500.000"
click at [1007, 531] on input "0" at bounding box center [1064, 521] width 221 height 24
type input "20.000"
drag, startPoint x: 1307, startPoint y: 498, endPoint x: 1330, endPoint y: 538, distance: 46.8
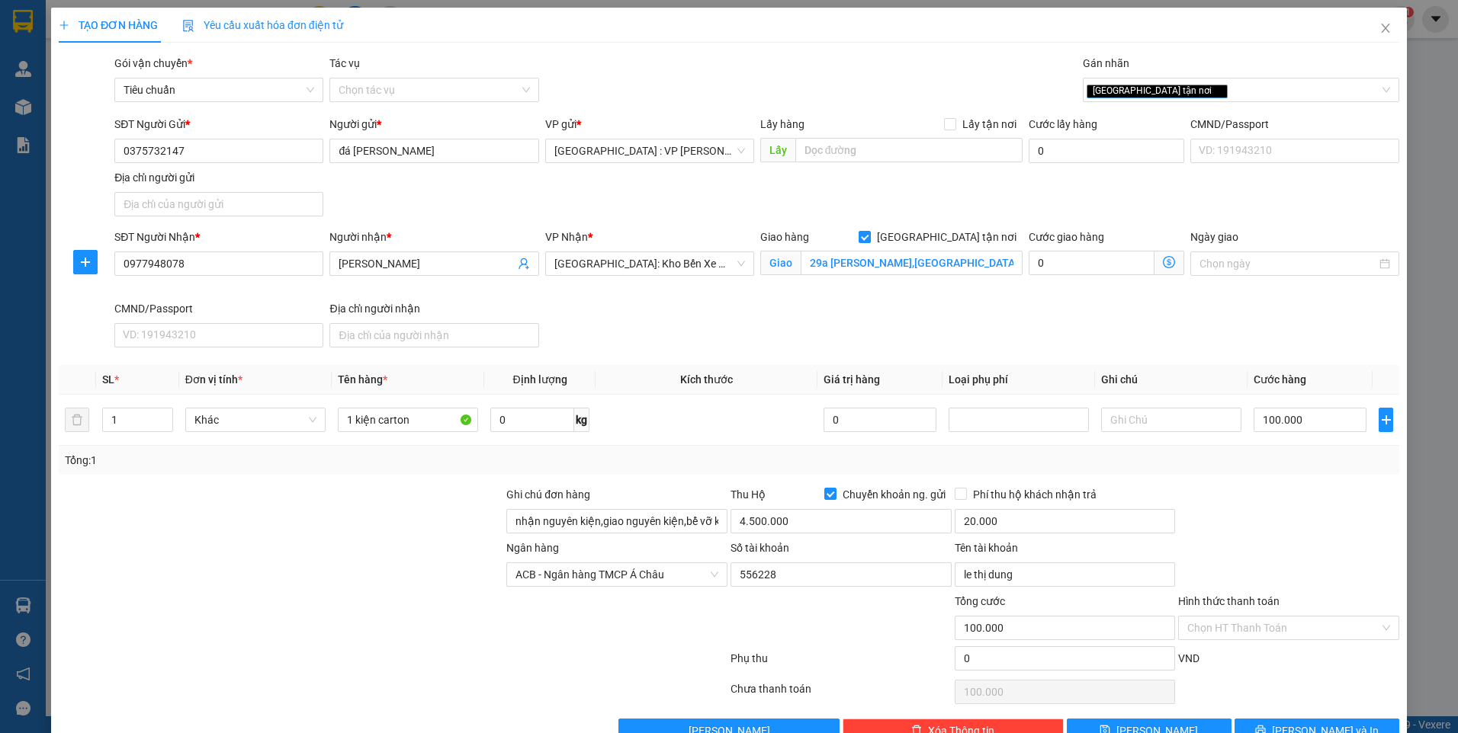
click at [1310, 503] on div at bounding box center [1288, 512] width 224 height 53
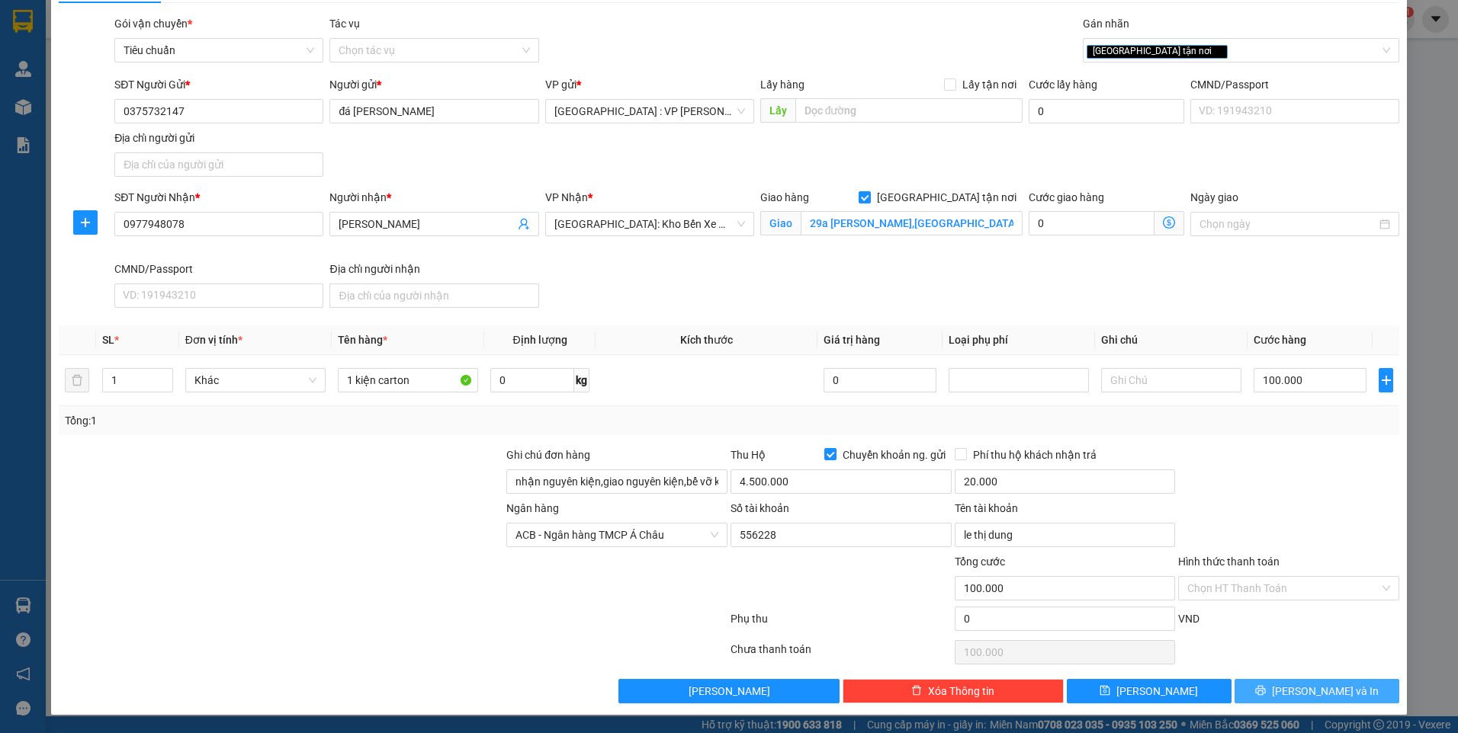
click at [1304, 688] on span "[PERSON_NAME] và In" at bounding box center [1325, 691] width 107 height 17
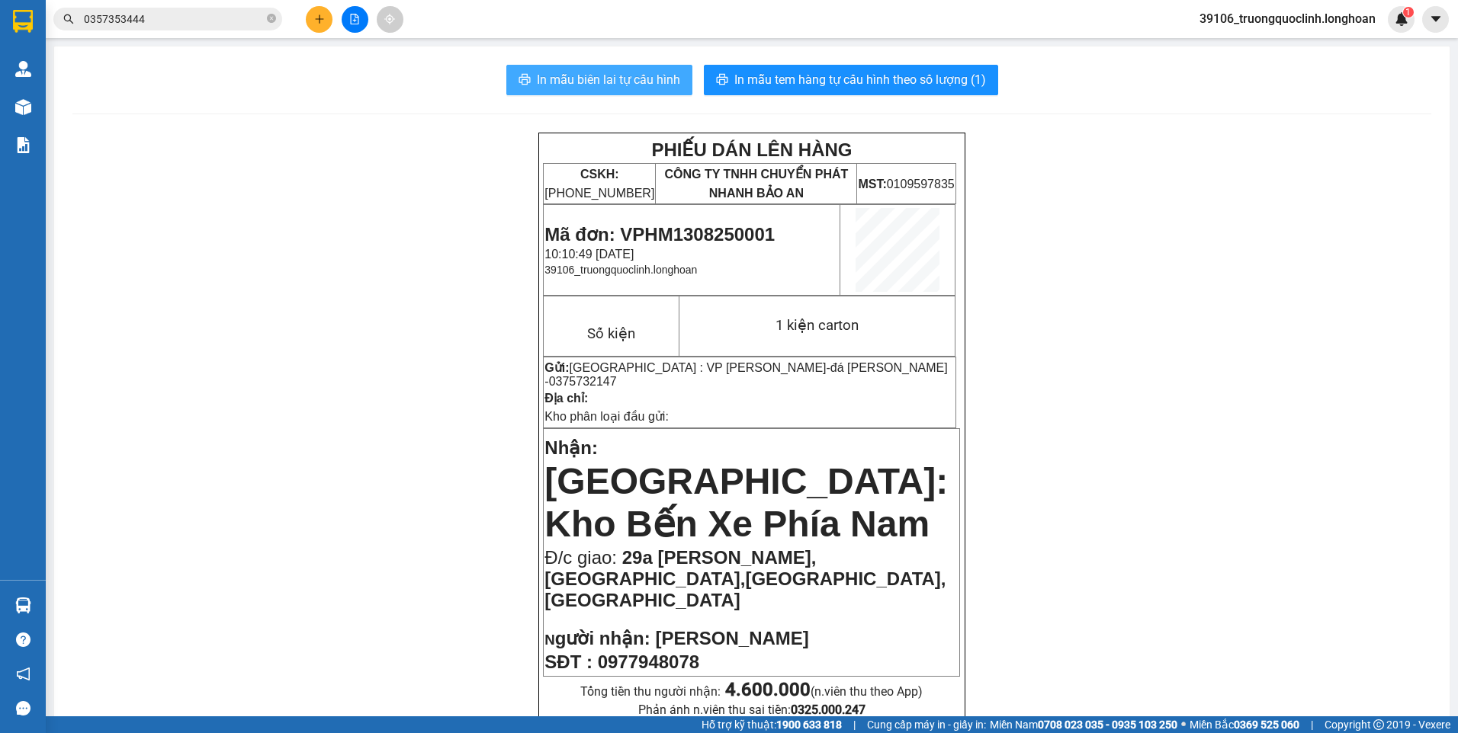
click at [535, 68] on button "In mẫu biên lai tự cấu hình" at bounding box center [599, 80] width 186 height 30
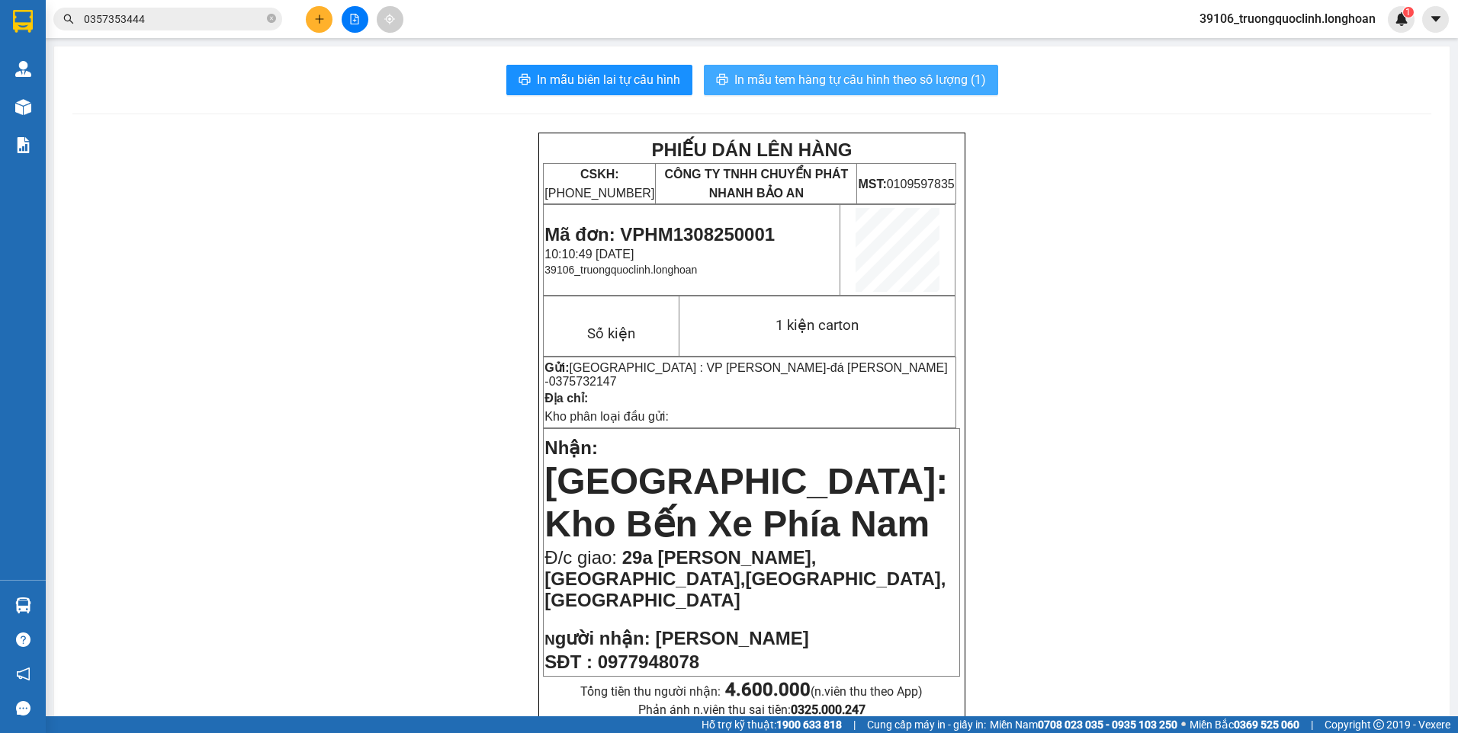
click at [911, 82] on span "In mẫu tem hàng tự cấu hình theo số lượng (1)" at bounding box center [860, 79] width 252 height 19
click at [699, 234] on span "Mã đơn: VPHM1308250001" at bounding box center [659, 234] width 230 height 21
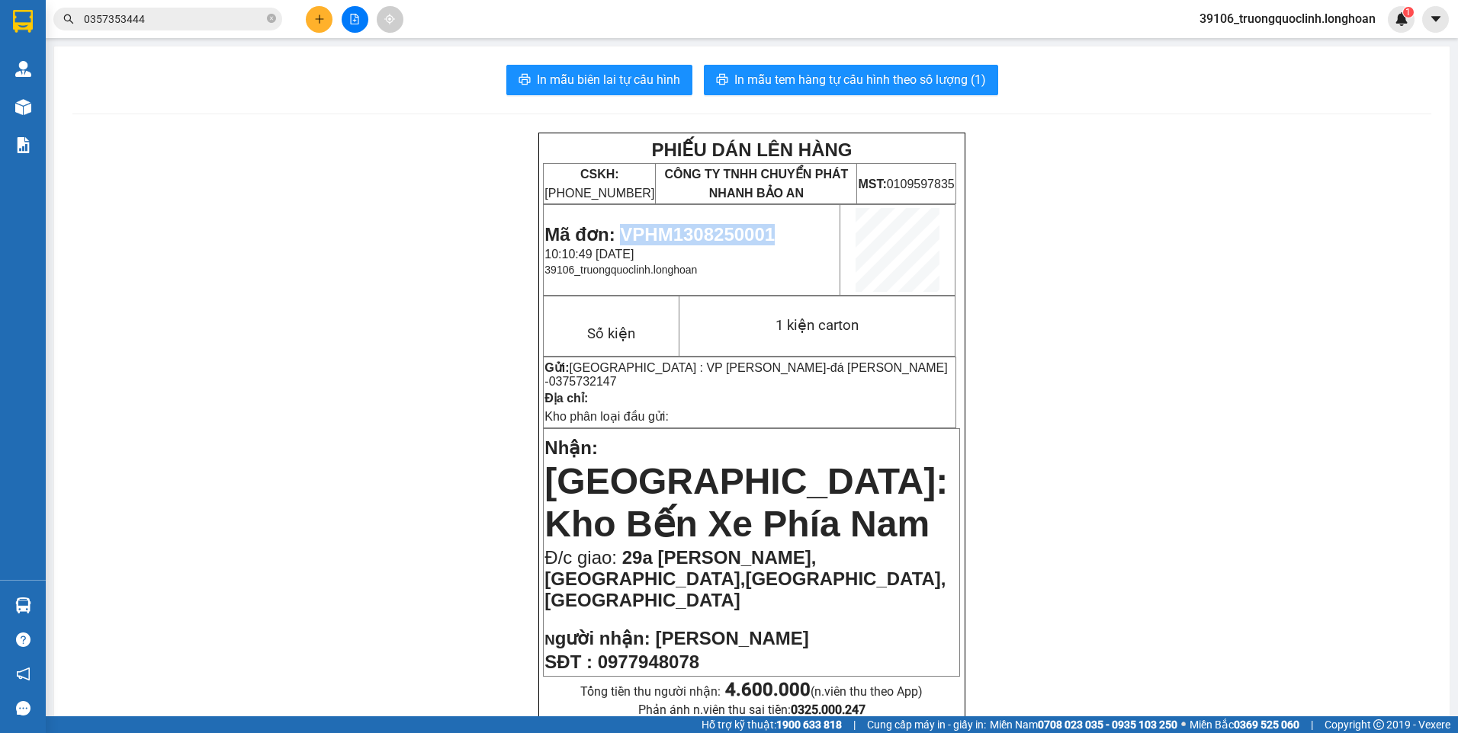
click at [699, 234] on span "Mã đơn: VPHM1308250001" at bounding box center [659, 234] width 230 height 21
copy span "VPHM1308250001"
